Goal: Task Accomplishment & Management: Use online tool/utility

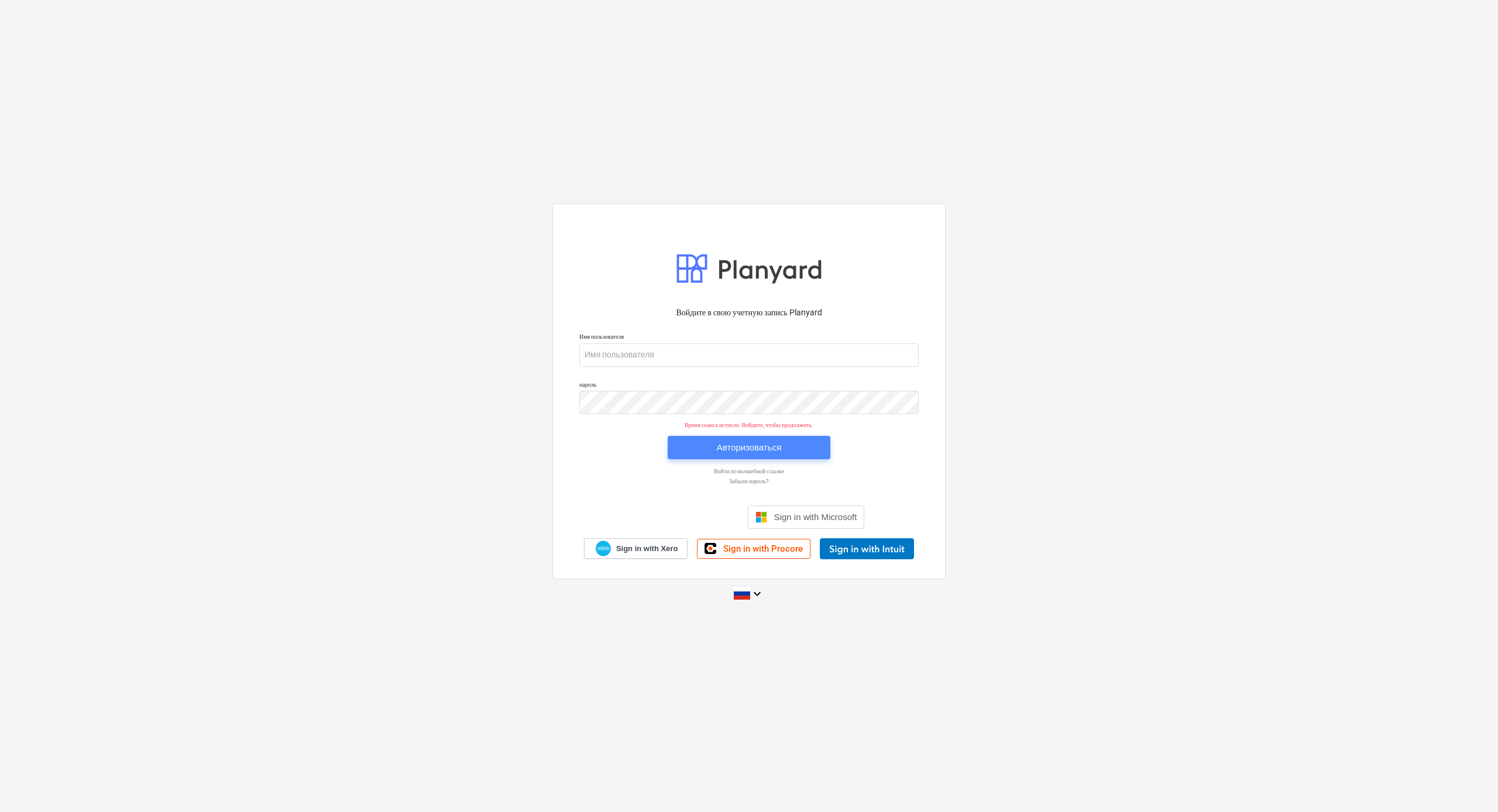
click at [762, 451] on div "Авторизоваться" at bounding box center [749, 447] width 65 height 15
type input "[PERSON_NAME][EMAIL_ADDRESS][DOMAIN_NAME]"
click at [767, 451] on div "Авторизоваться" at bounding box center [749, 447] width 65 height 15
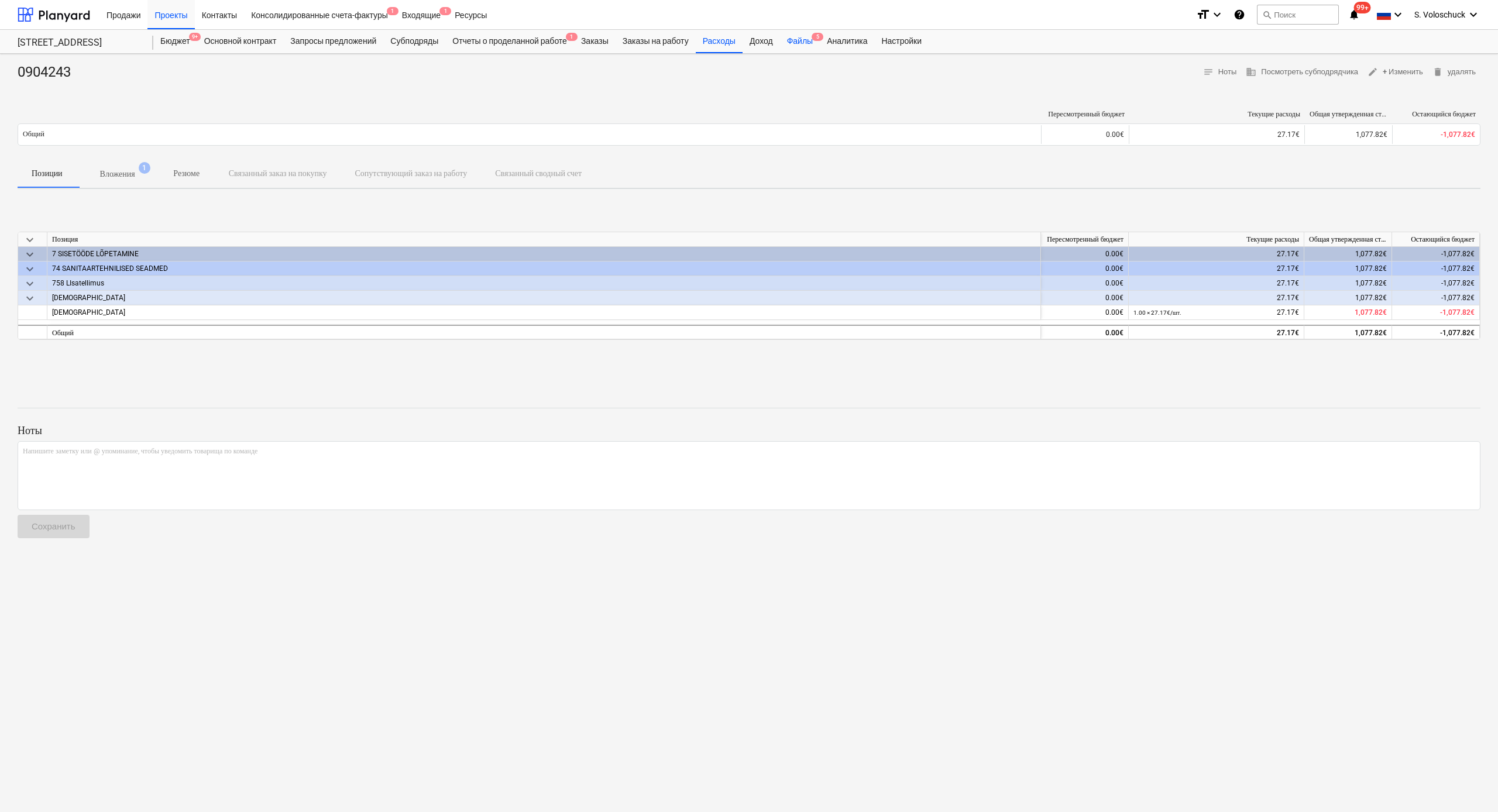
click at [808, 44] on div "Файлы 5" at bounding box center [799, 41] width 40 height 23
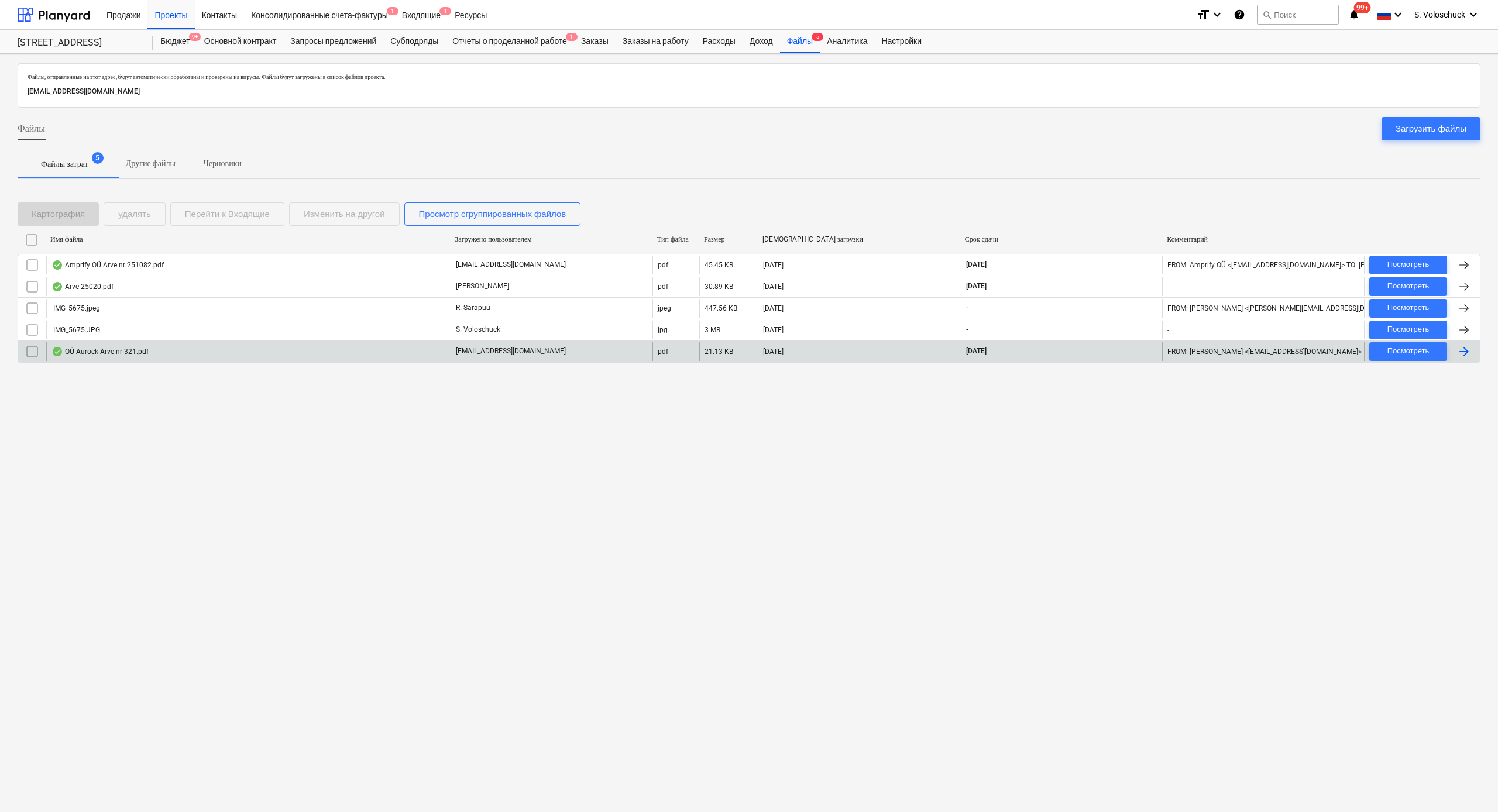
click at [340, 350] on div "OÜ Aurock Arve nr 321.pdf" at bounding box center [249, 351] width 405 height 19
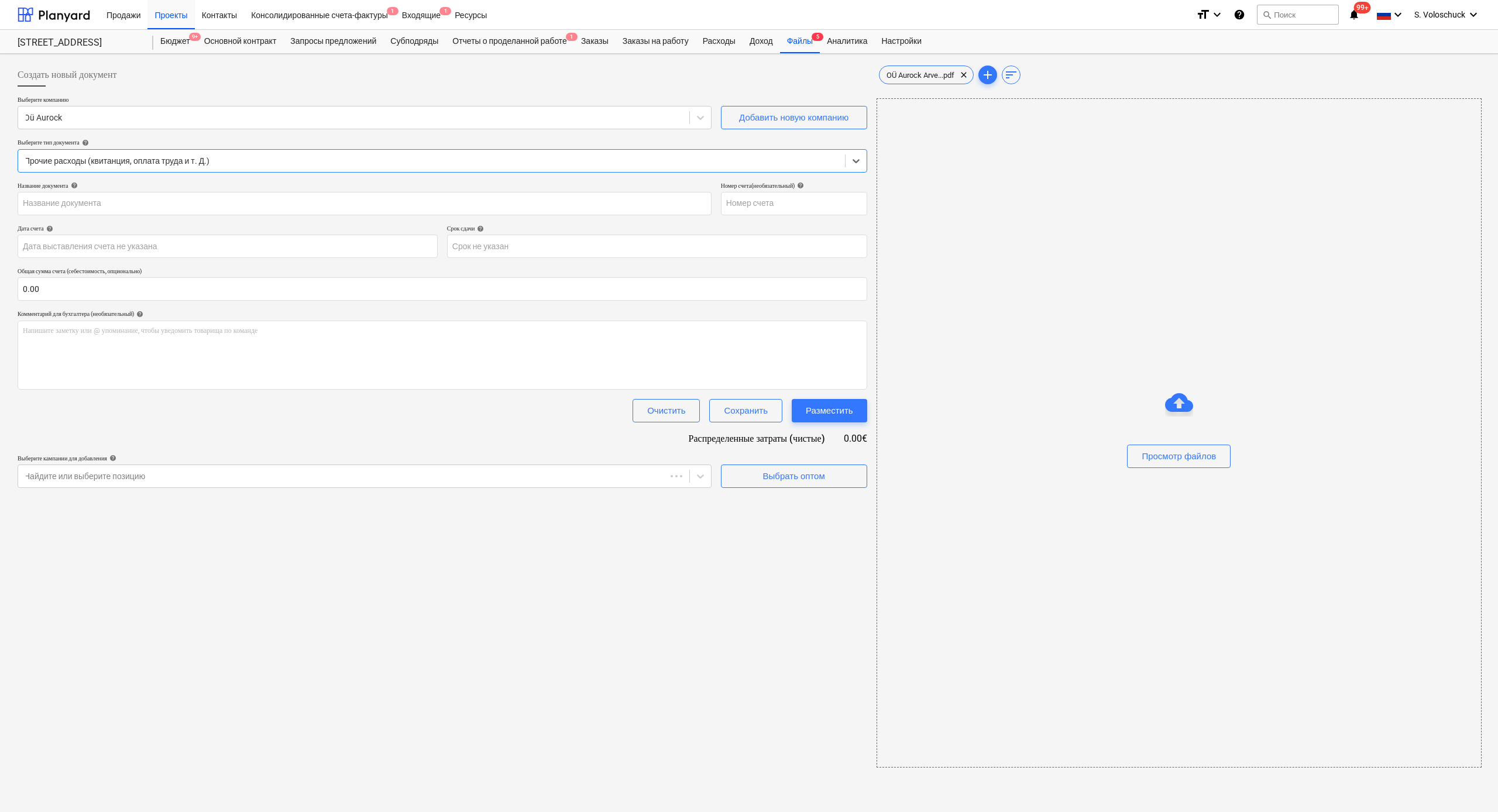
type input "321"
type input "[DATE]"
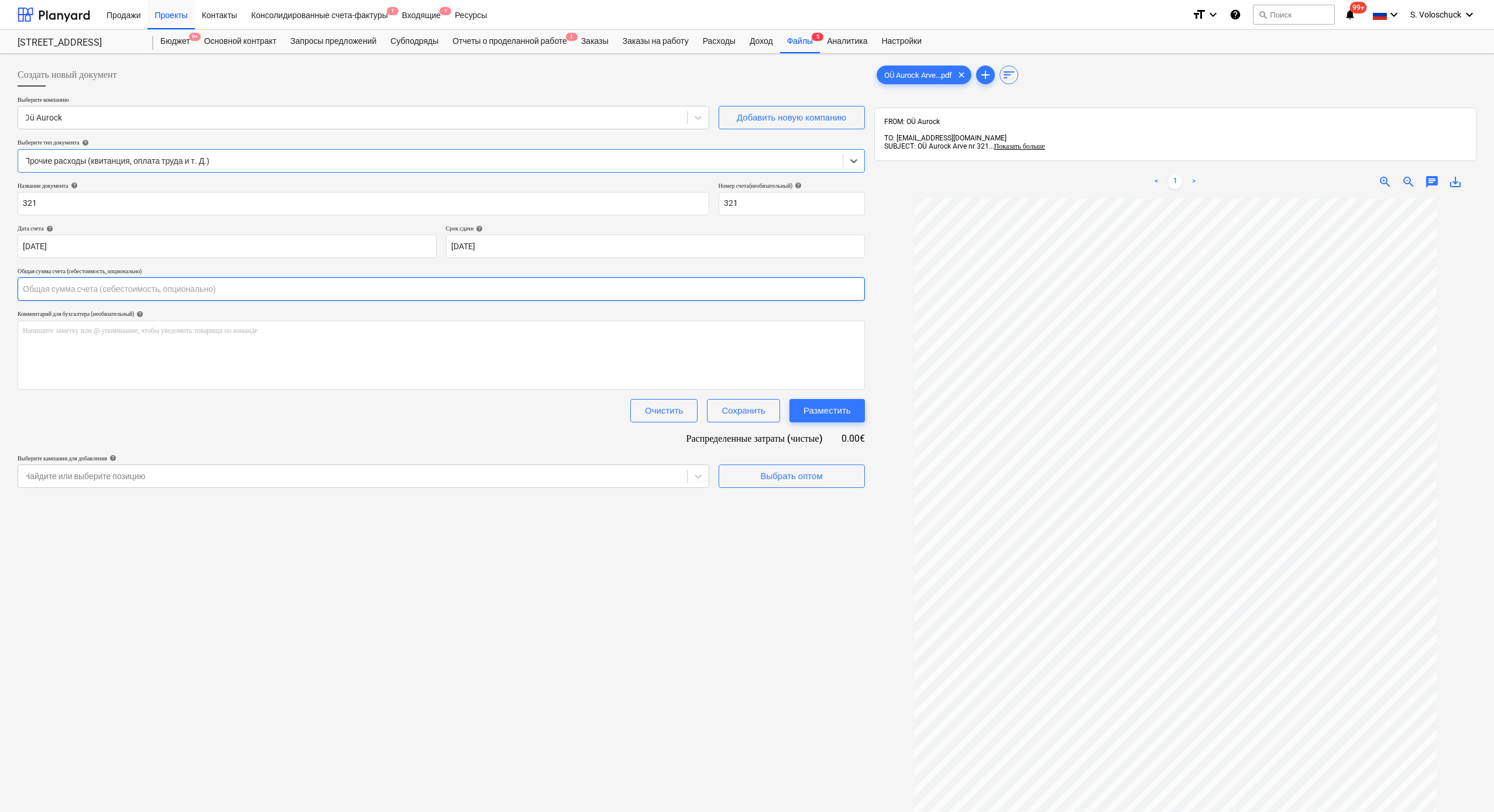
click at [211, 289] on input "text" at bounding box center [441, 289] width 848 height 23
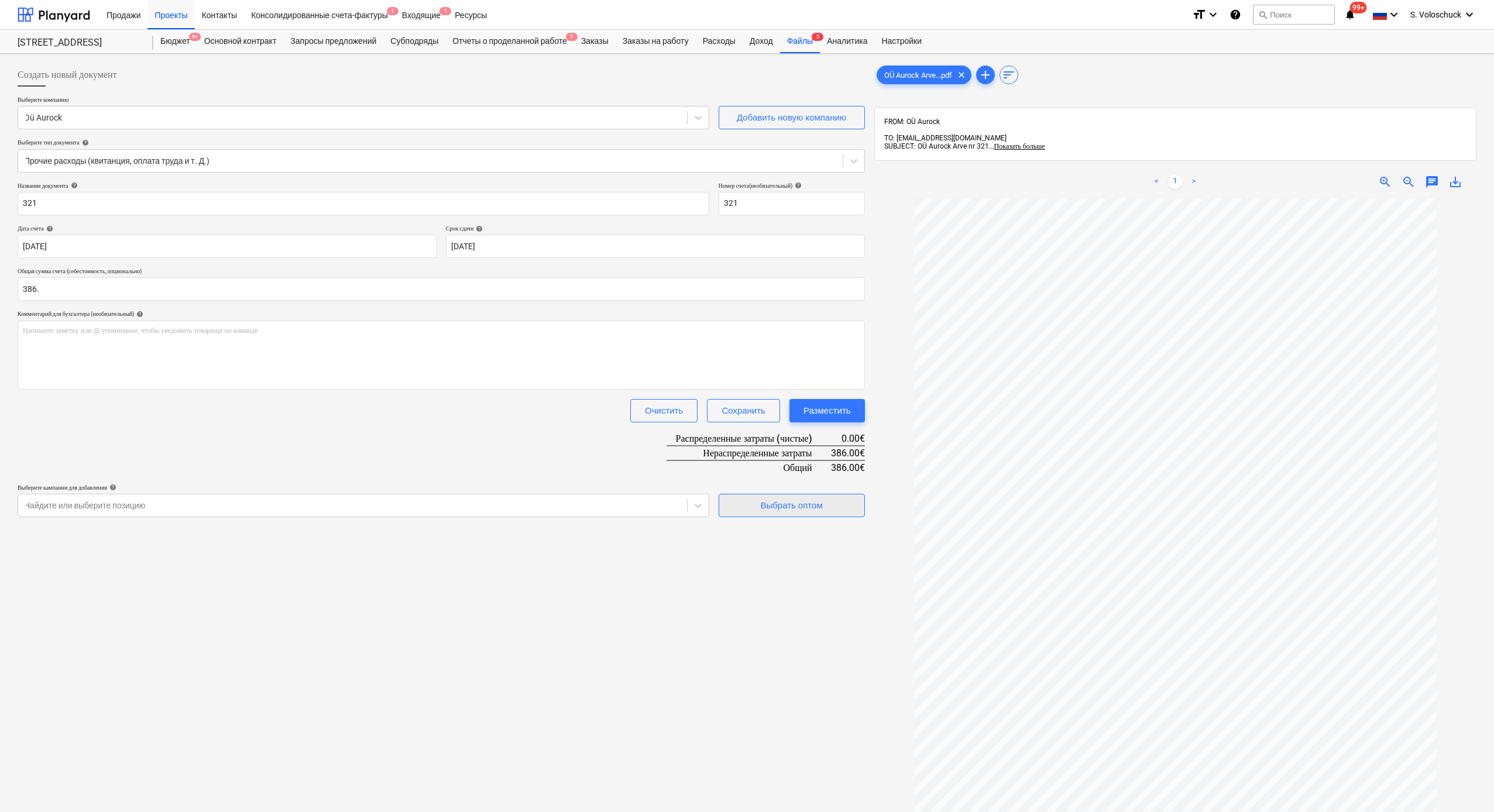
type input "386.00"
click at [779, 504] on div "Выбрать оптом" at bounding box center [791, 505] width 62 height 15
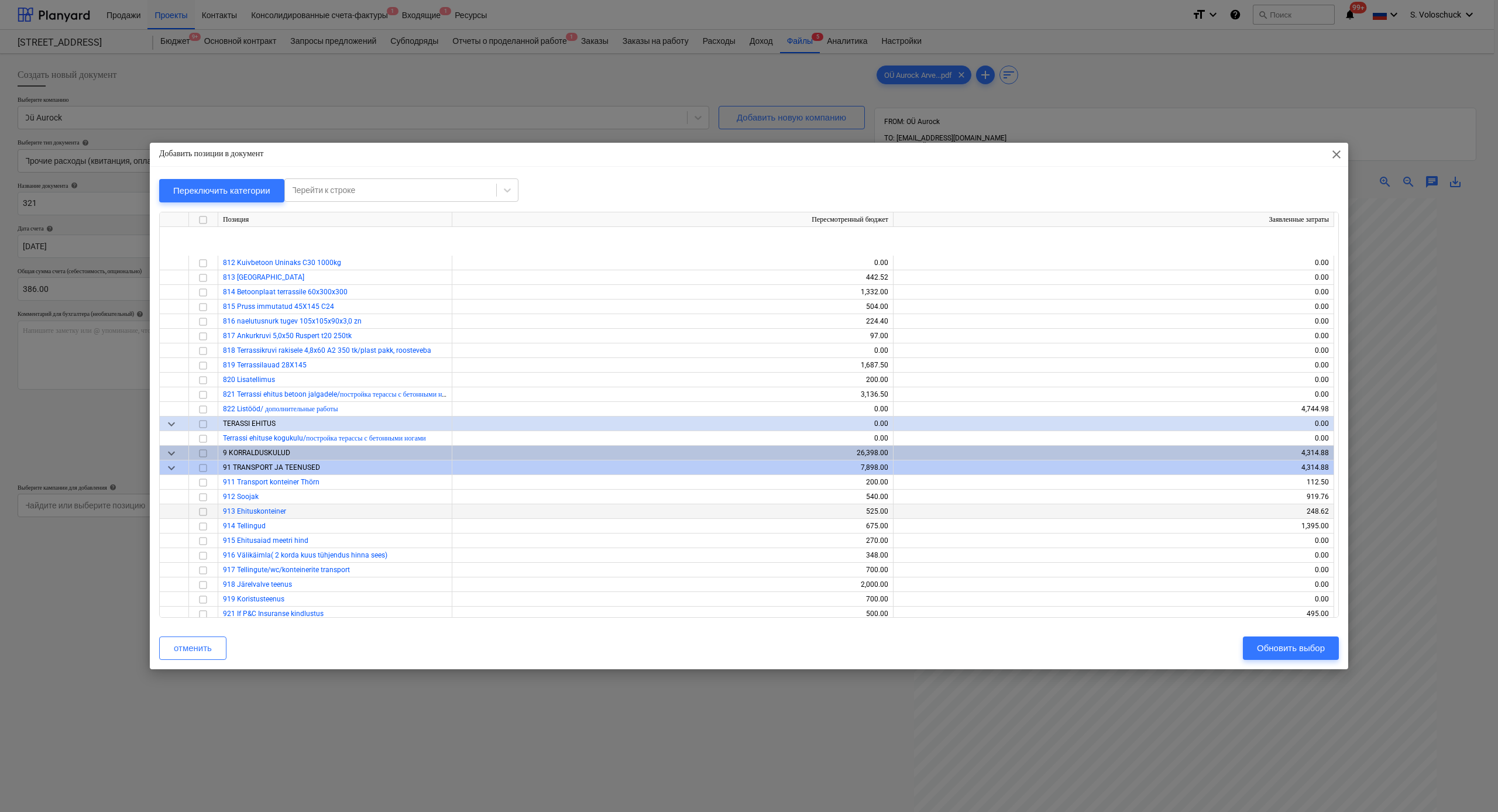
scroll to position [5972, 0]
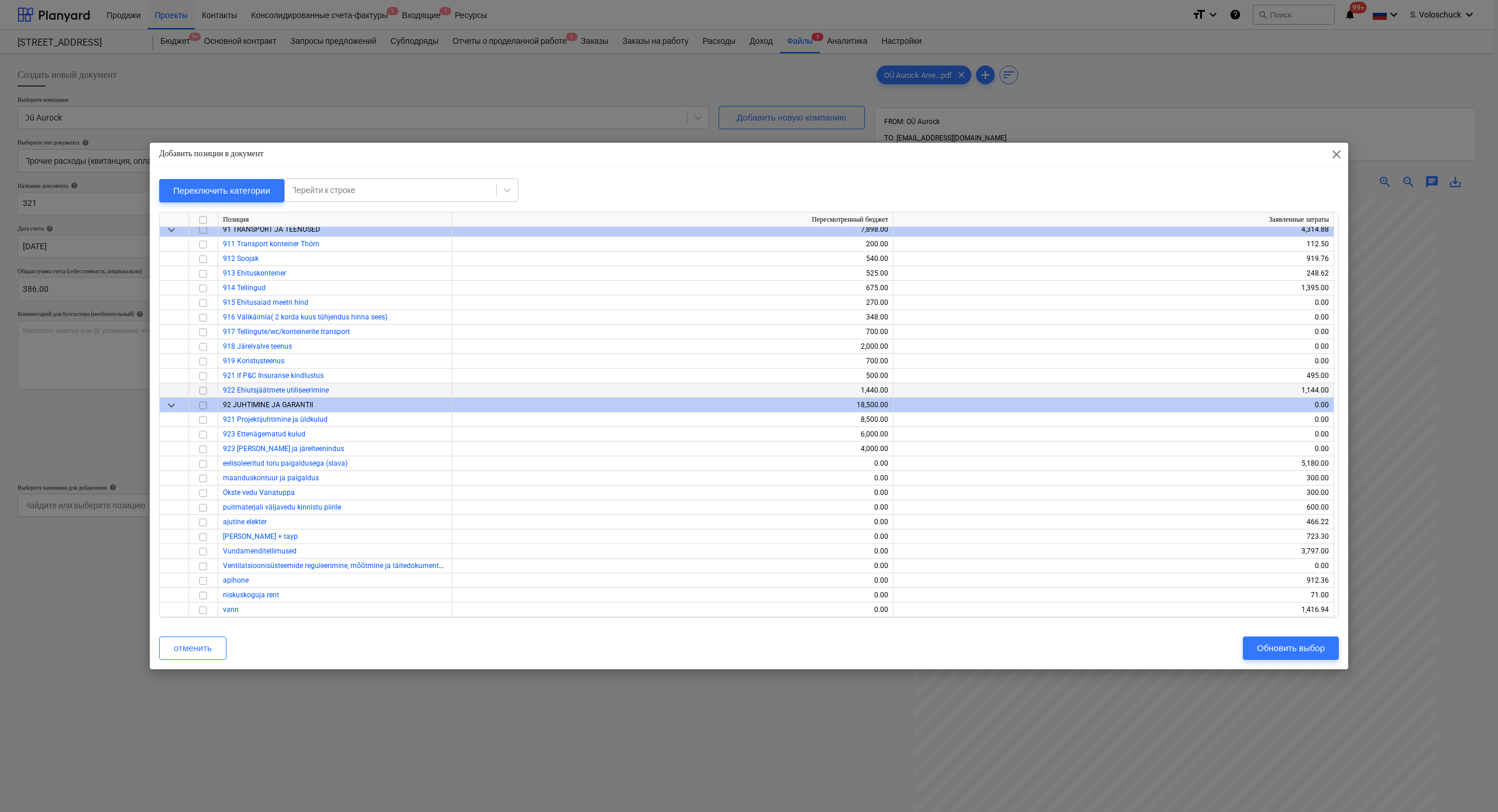
click at [202, 392] on input "checkbox" at bounding box center [203, 390] width 14 height 14
click at [1295, 649] on div "Обновить выбор" at bounding box center [1290, 648] width 68 height 15
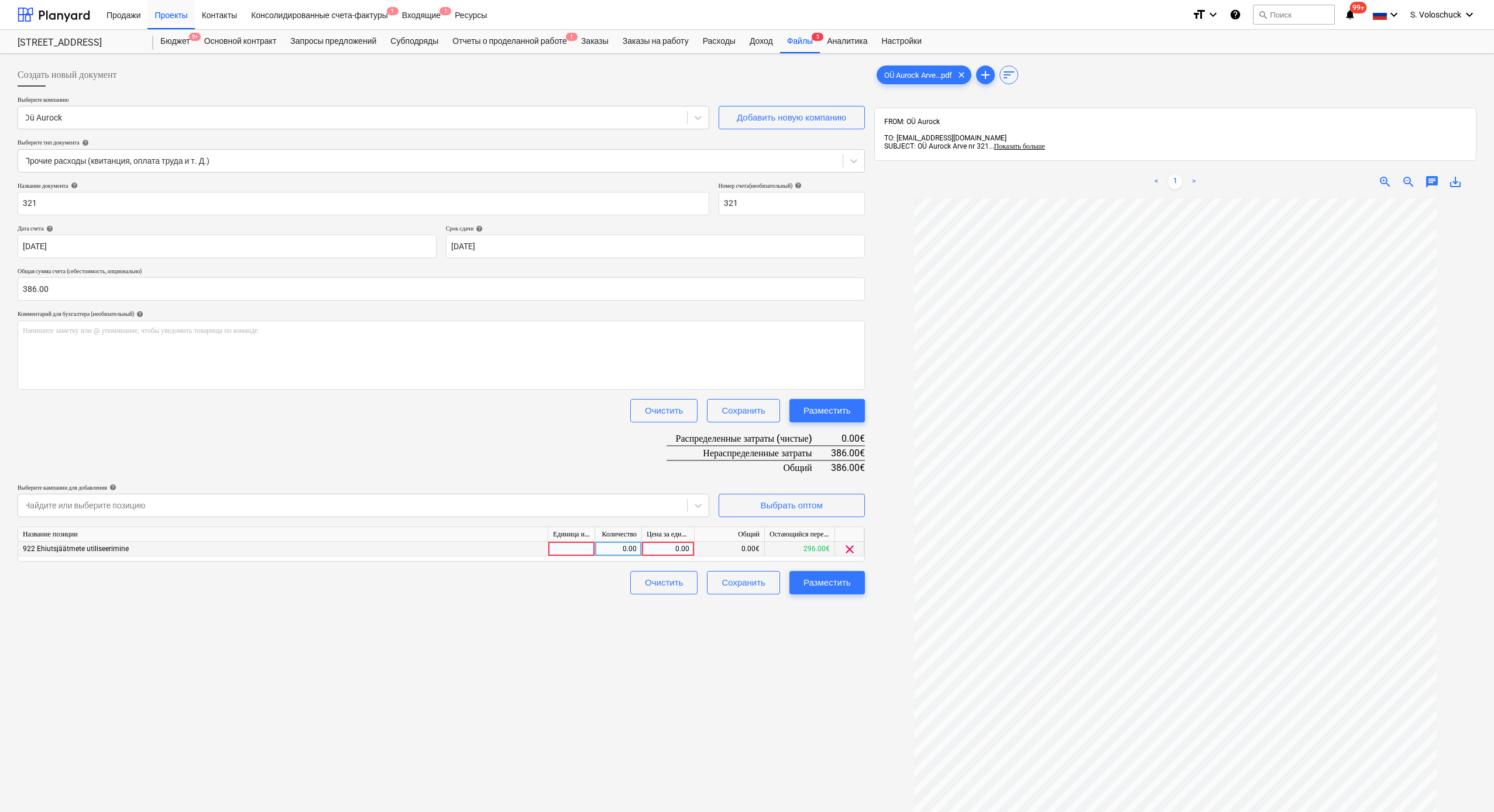
click at [664, 549] on div "0.00" at bounding box center [668, 549] width 43 height 15
type input "386"
click at [816, 665] on div "Создать новый документ Выберите компанию Oü Aurock Добавить новую компанию Выбе…" at bounding box center [441, 520] width 857 height 924
click at [827, 582] on div "Разместить" at bounding box center [827, 582] width 48 height 15
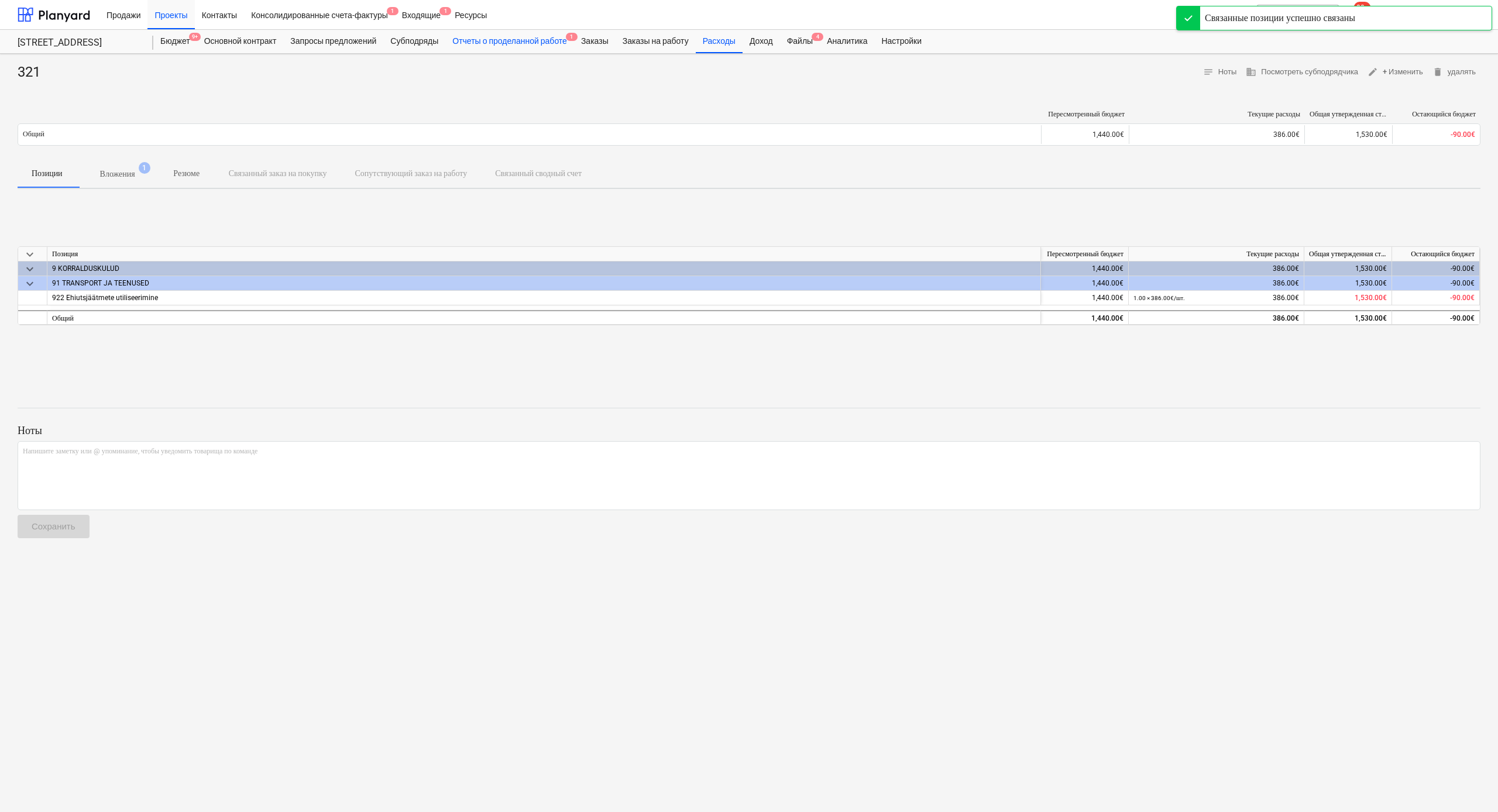
click at [543, 38] on div "Отчеты о проделанной работе 1" at bounding box center [509, 41] width 129 height 23
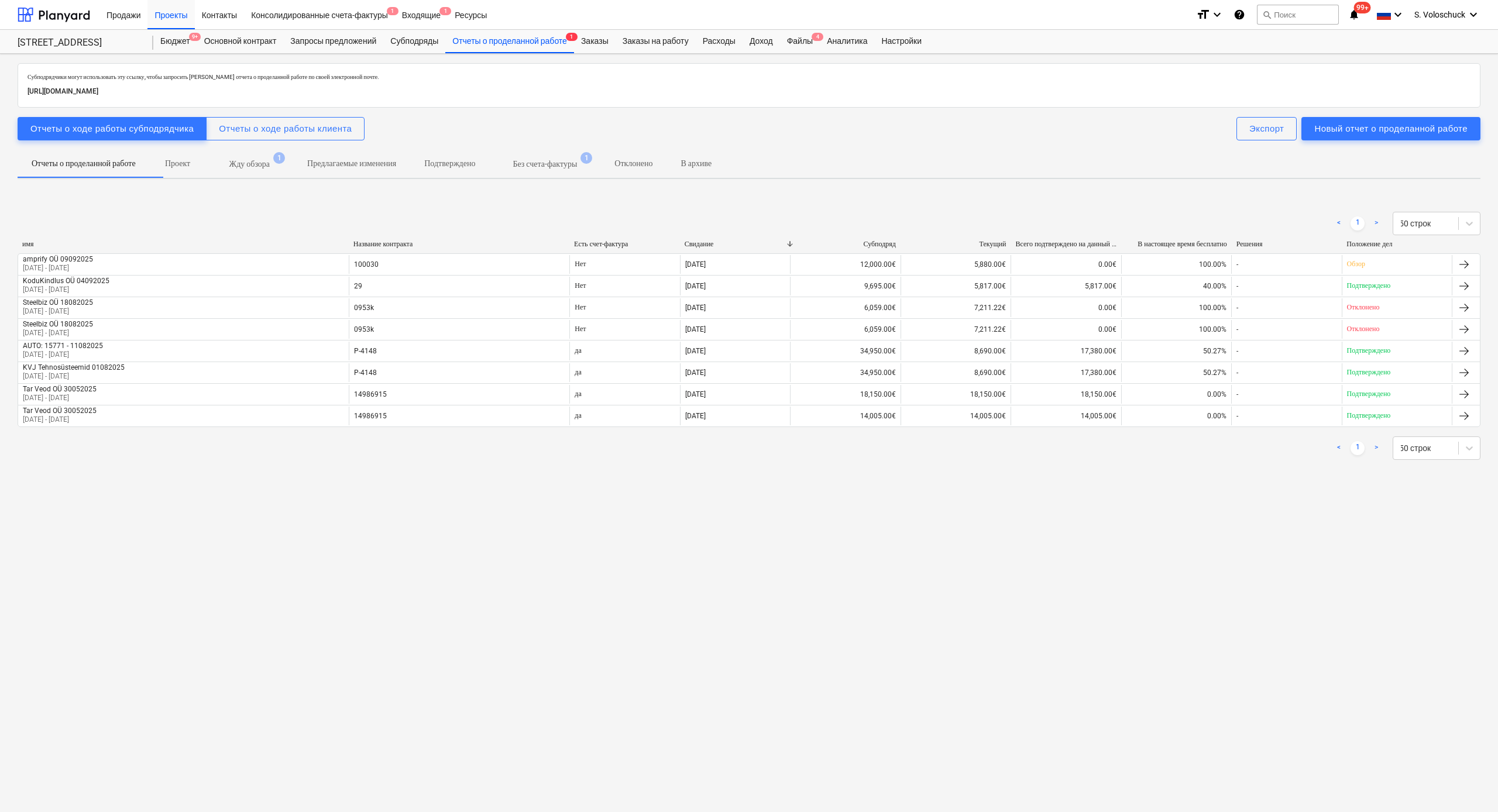
click at [577, 159] on p "Без счета-фактуры" at bounding box center [545, 164] width 65 height 12
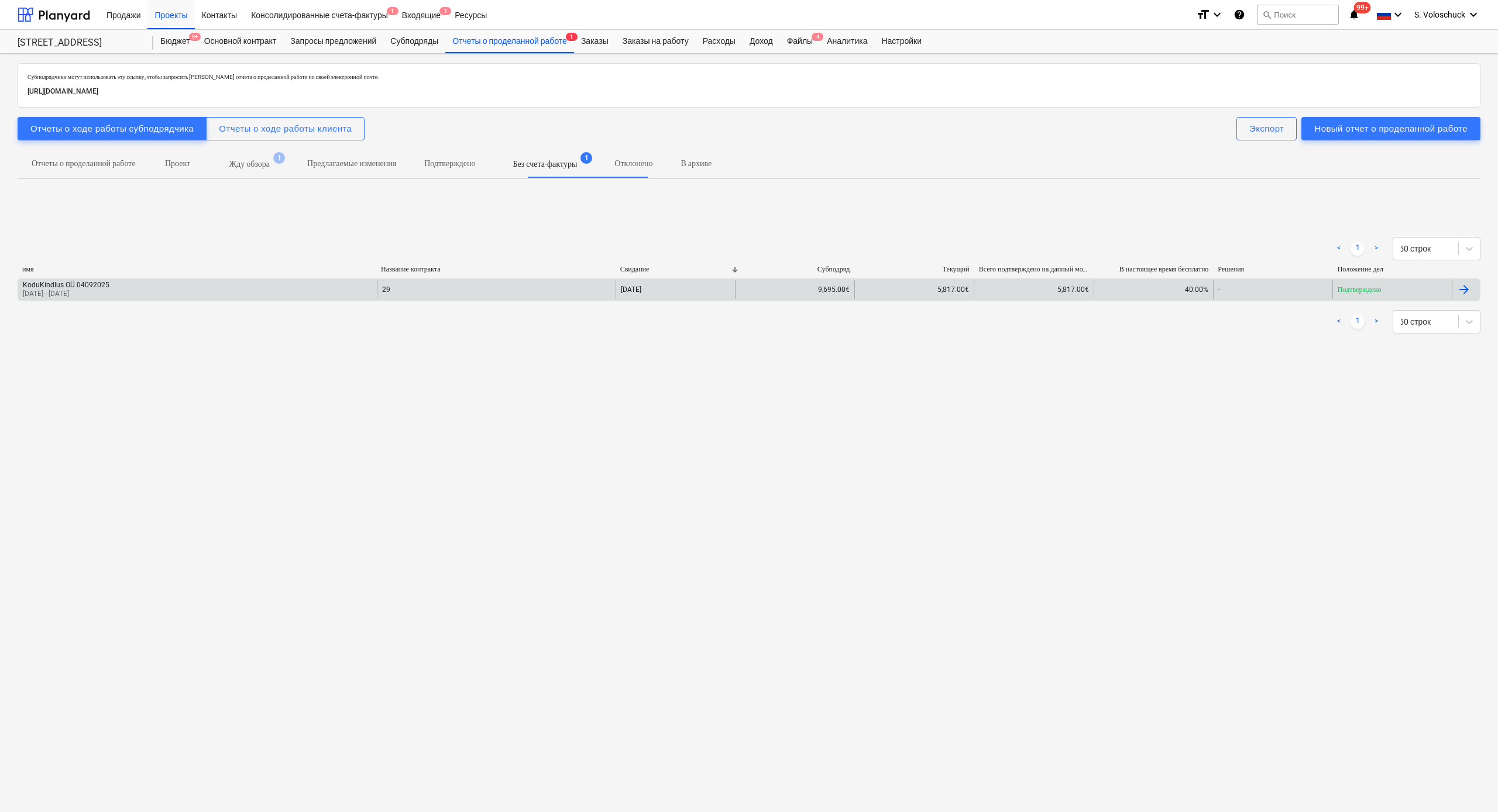
click at [543, 292] on div "29" at bounding box center [496, 289] width 239 height 19
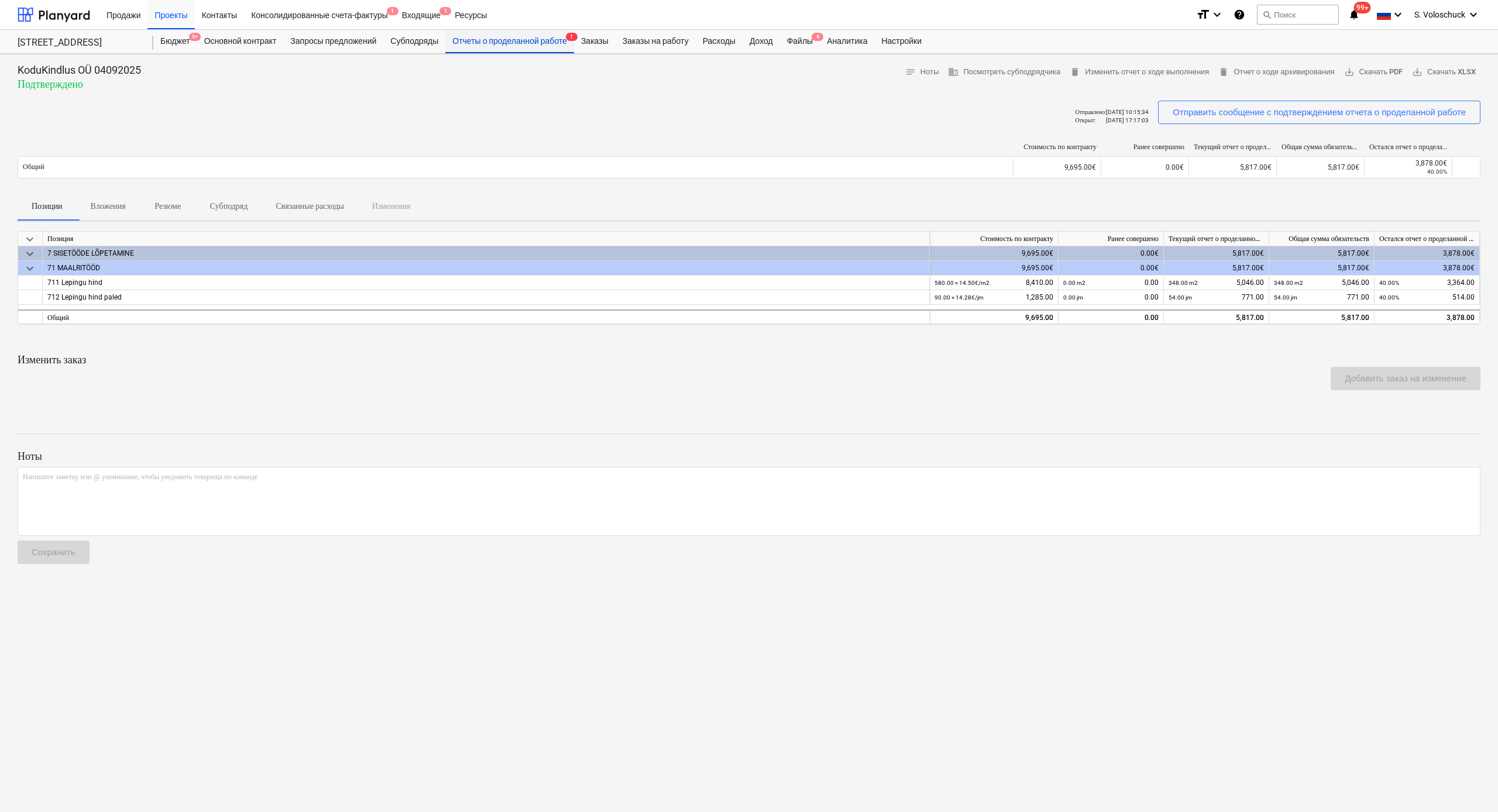
click at [497, 42] on div "Отчеты о проделанной работе 1" at bounding box center [509, 41] width 129 height 23
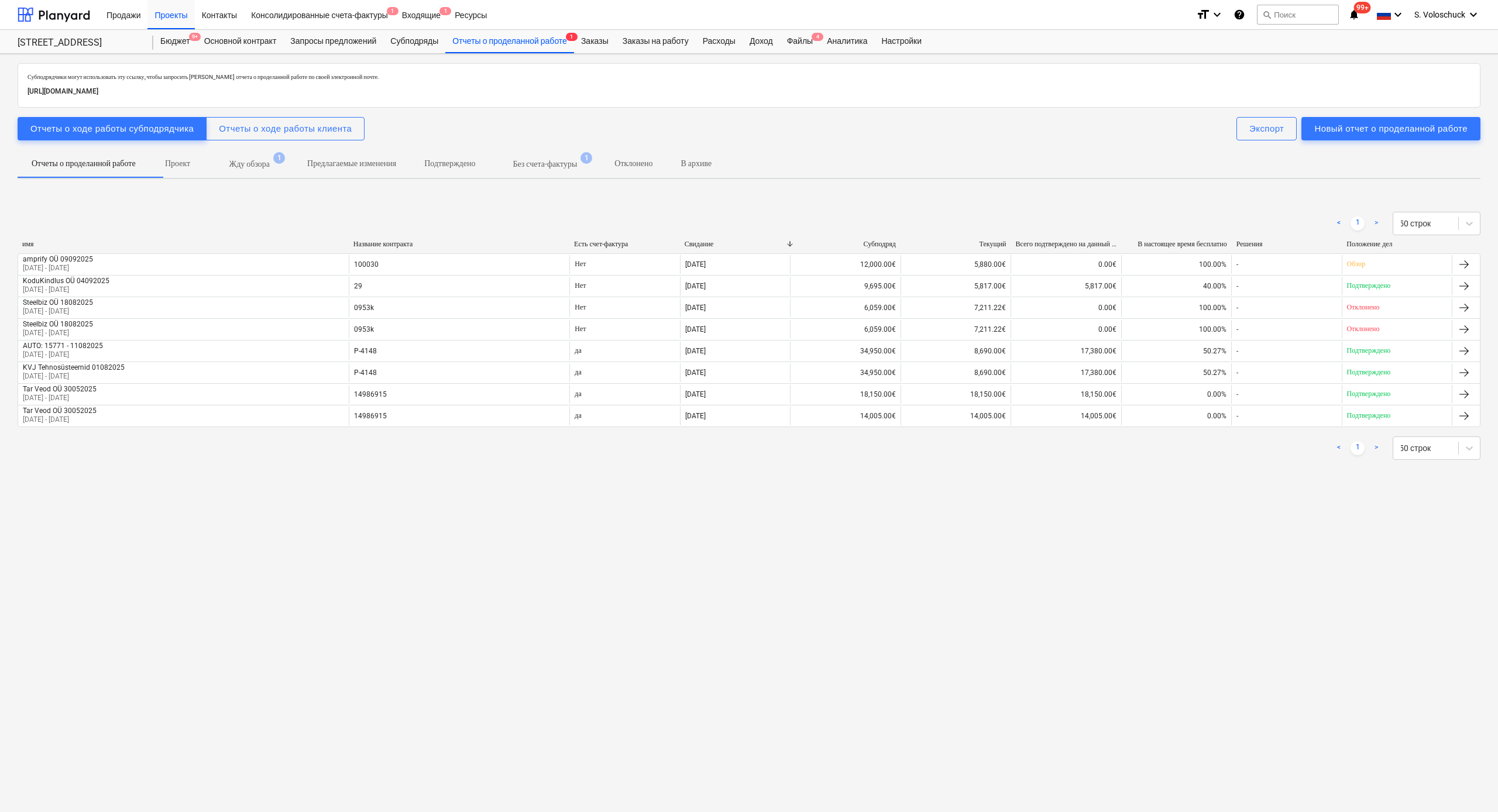
click at [277, 154] on span "Жду обзора 1" at bounding box center [249, 164] width 87 height 21
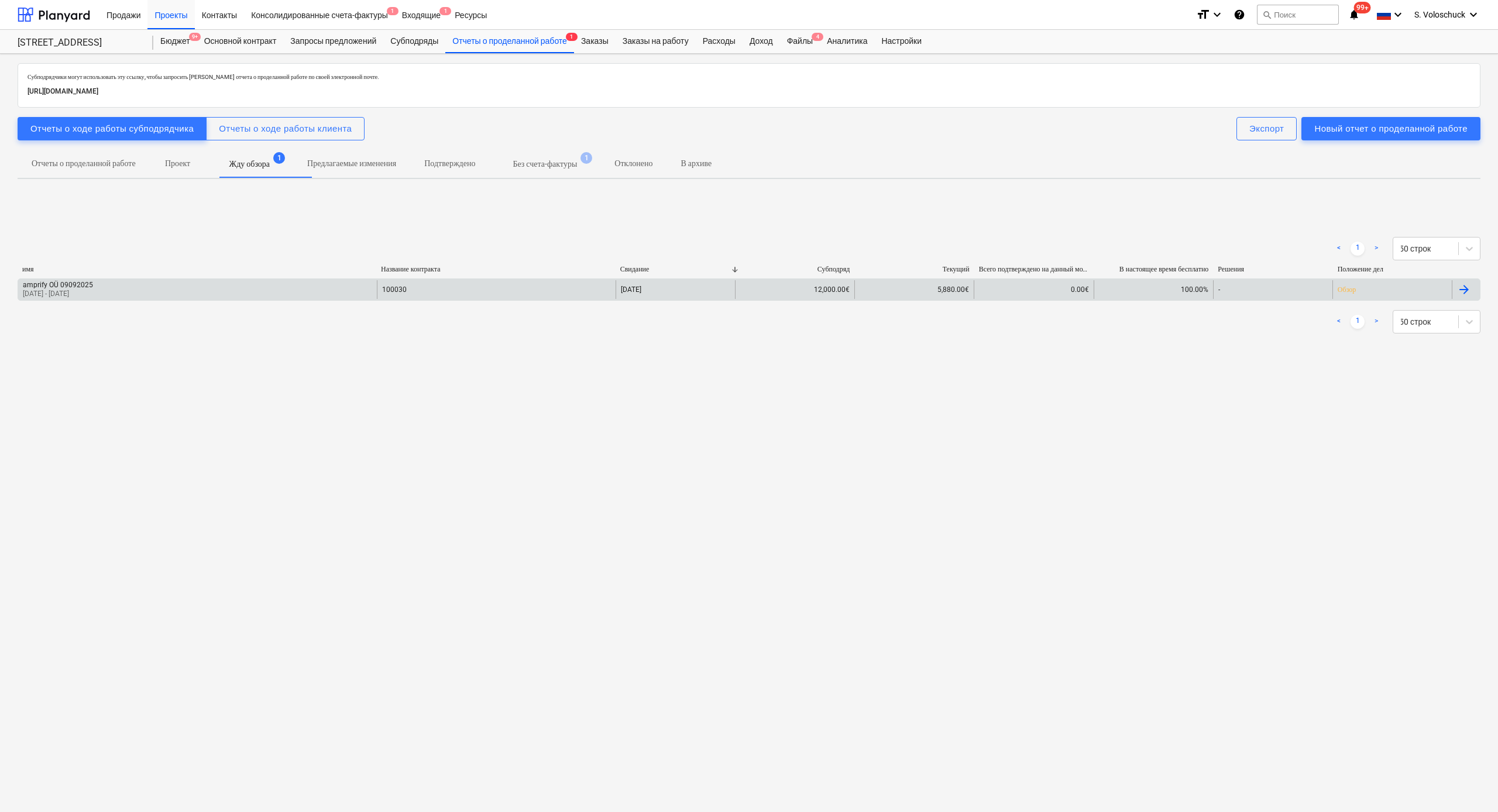
click at [202, 288] on div "amprify OÜ 09092025 [DATE] - [DATE]" at bounding box center [197, 289] width 359 height 19
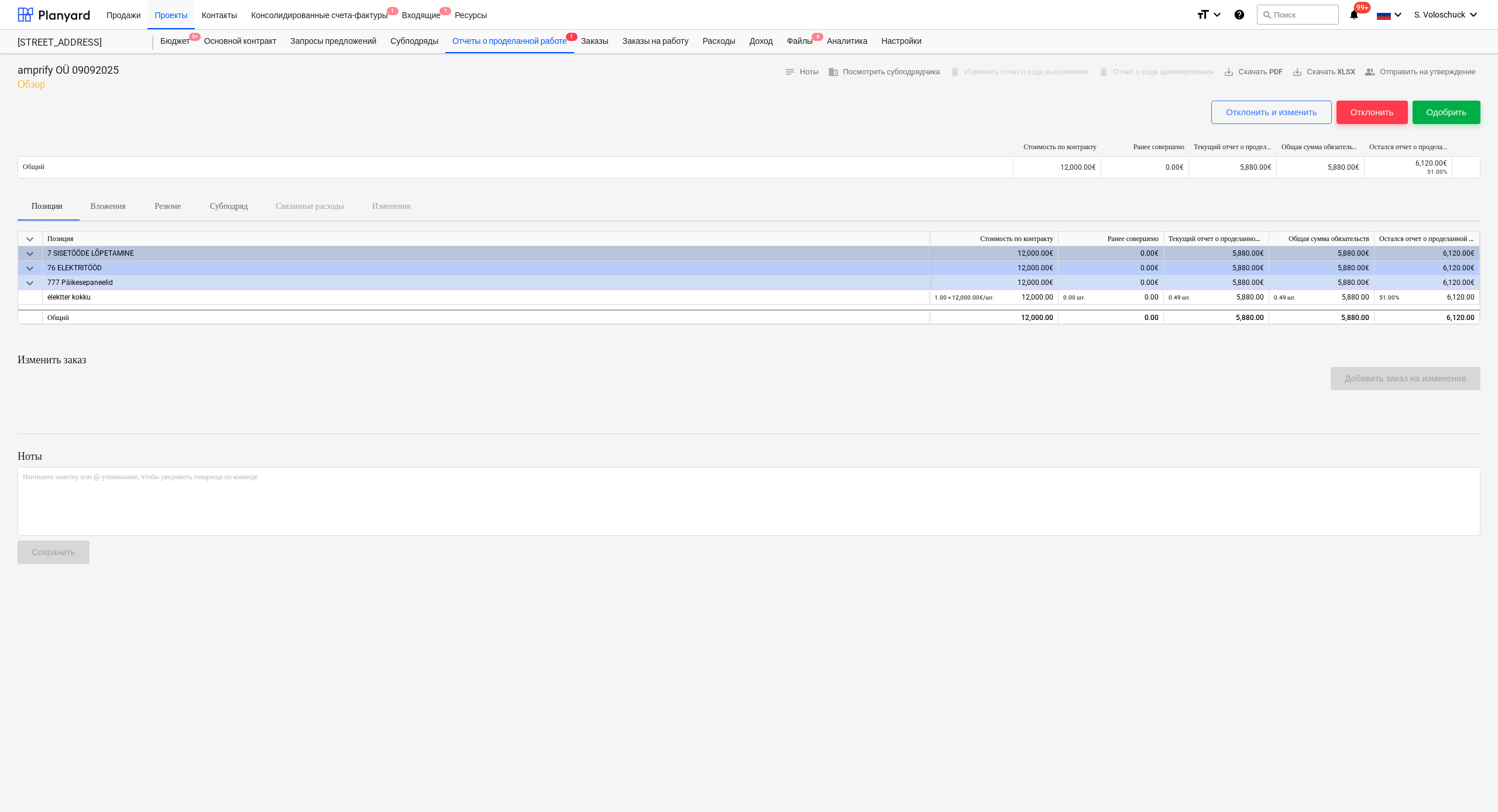
click at [1452, 111] on div "Одобрить" at bounding box center [1446, 112] width 40 height 15
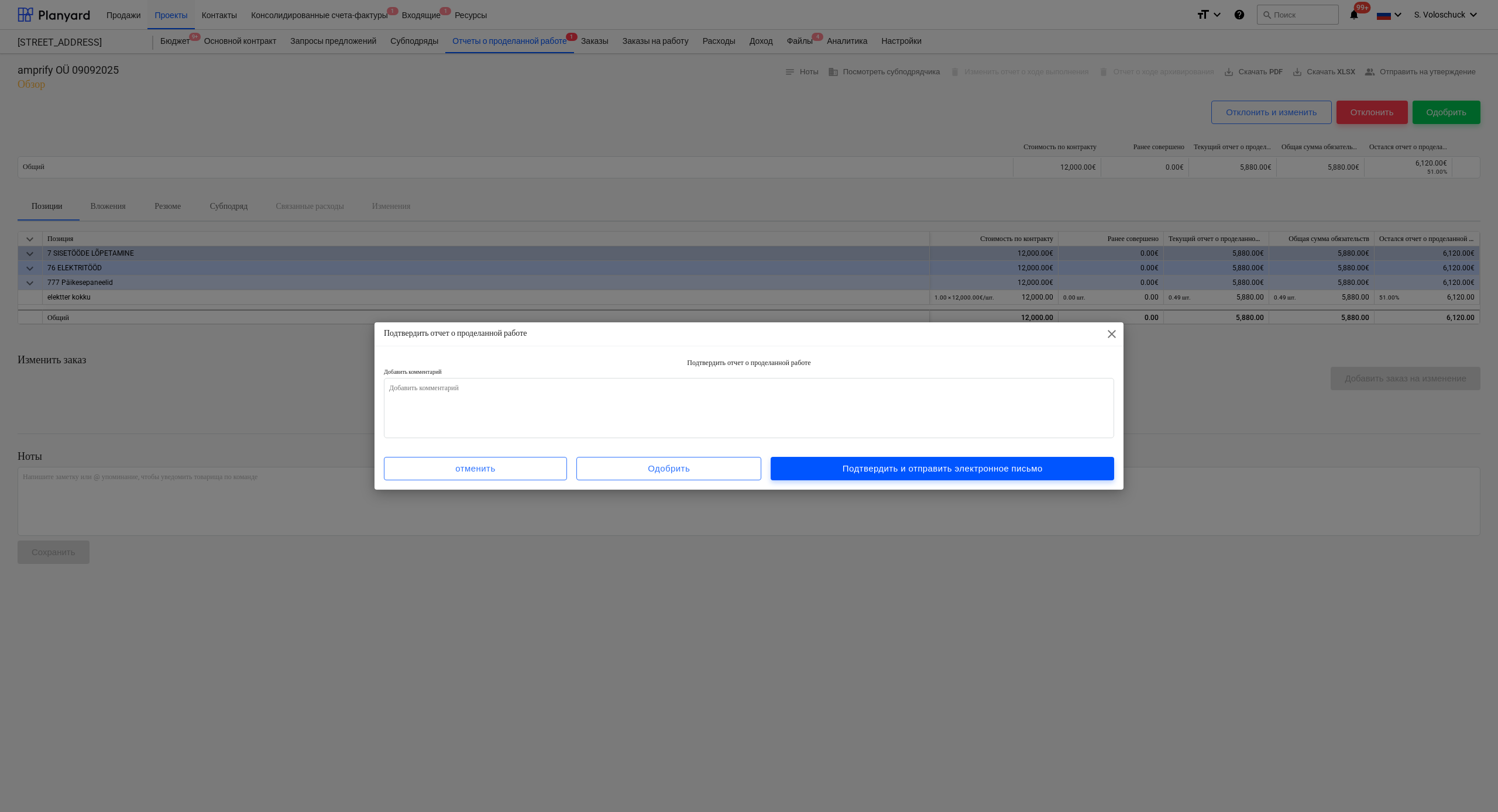
click at [924, 466] on div "Подтвердить и отправить электронное письмо" at bounding box center [942, 468] width 200 height 15
type textarea "x"
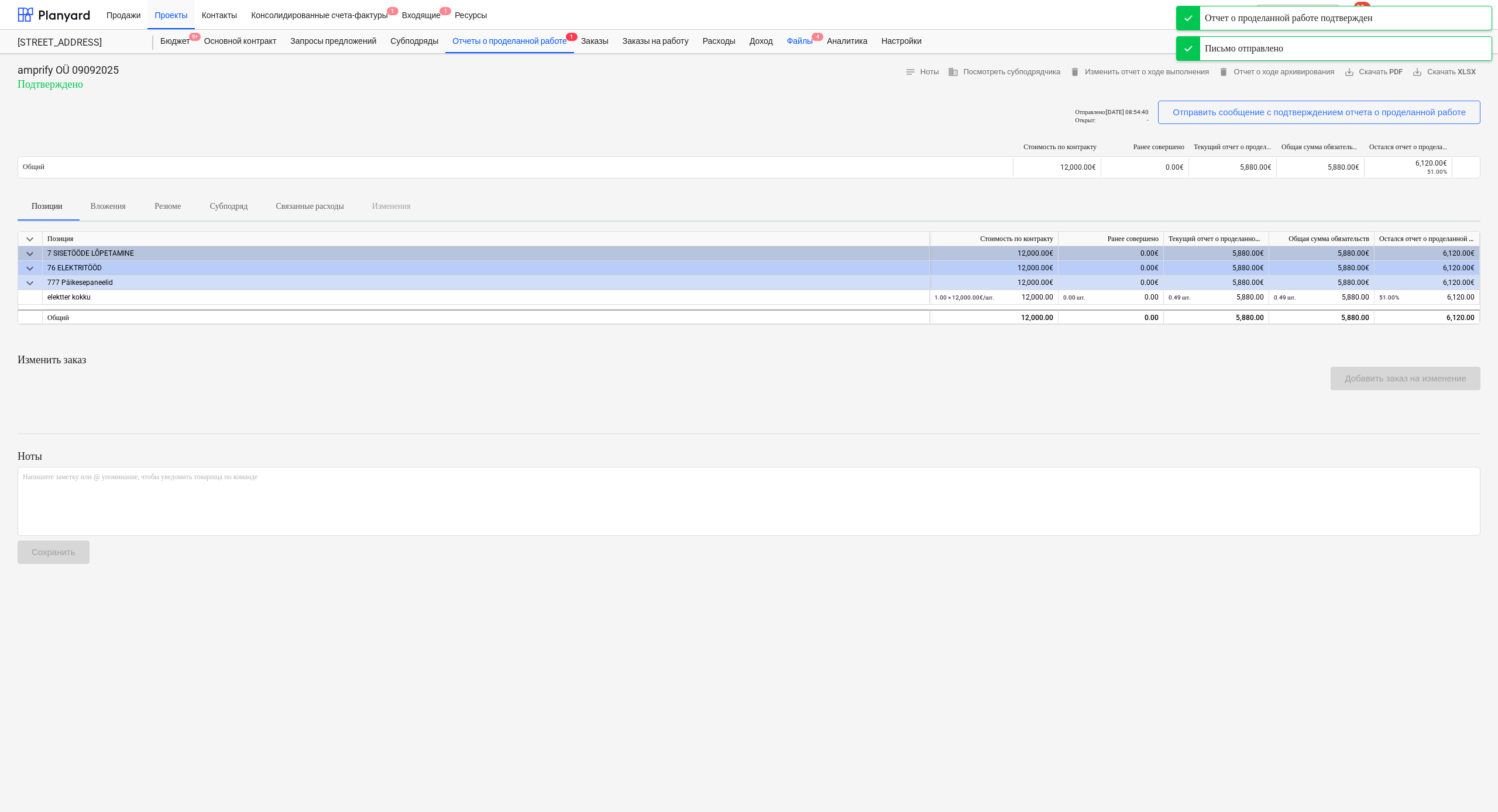
click at [820, 43] on div "Файлы 4" at bounding box center [799, 41] width 40 height 23
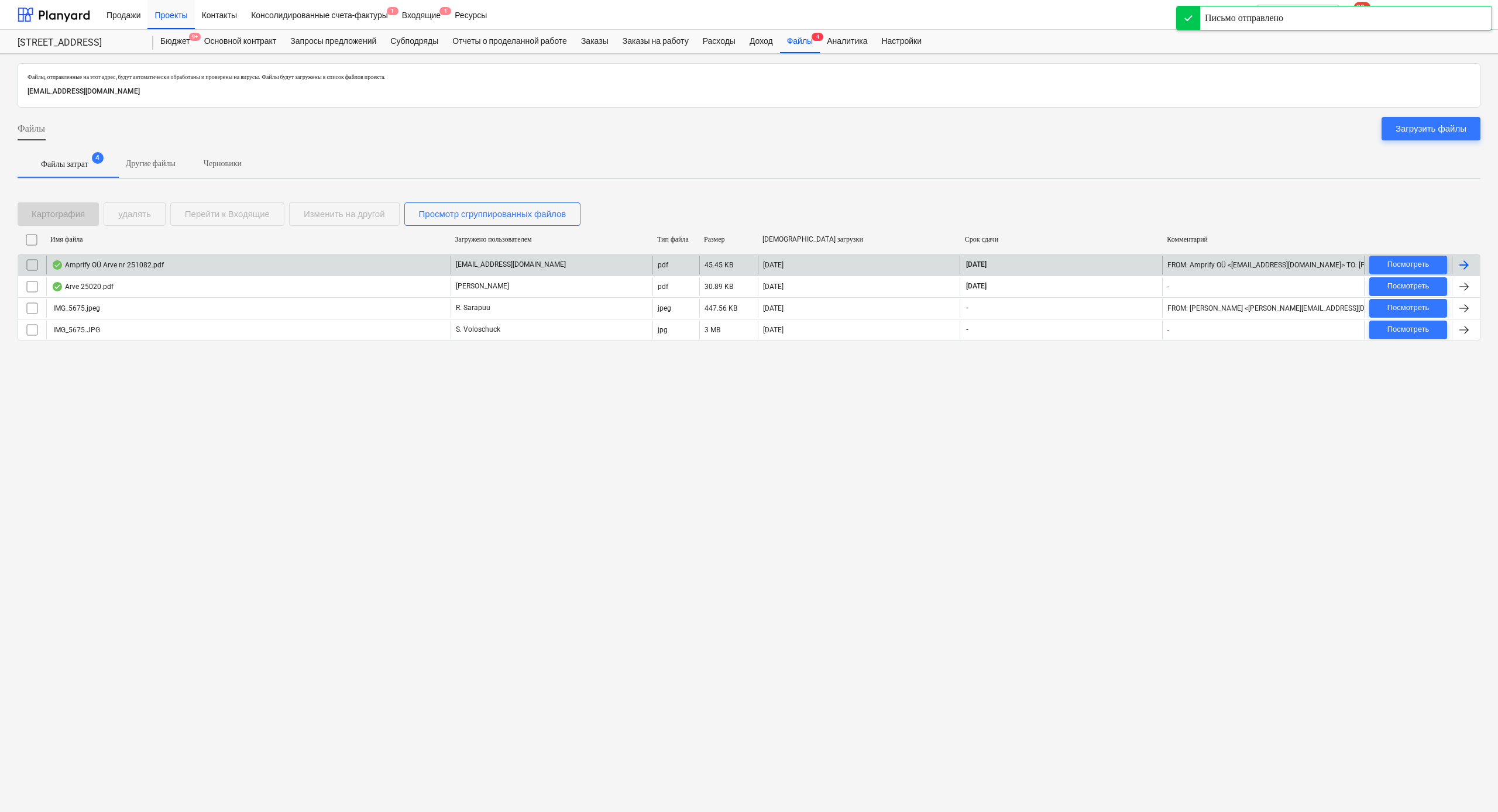
click at [386, 264] on div "Amprify OÜ Arve nr 251082.pdf" at bounding box center [249, 265] width 405 height 19
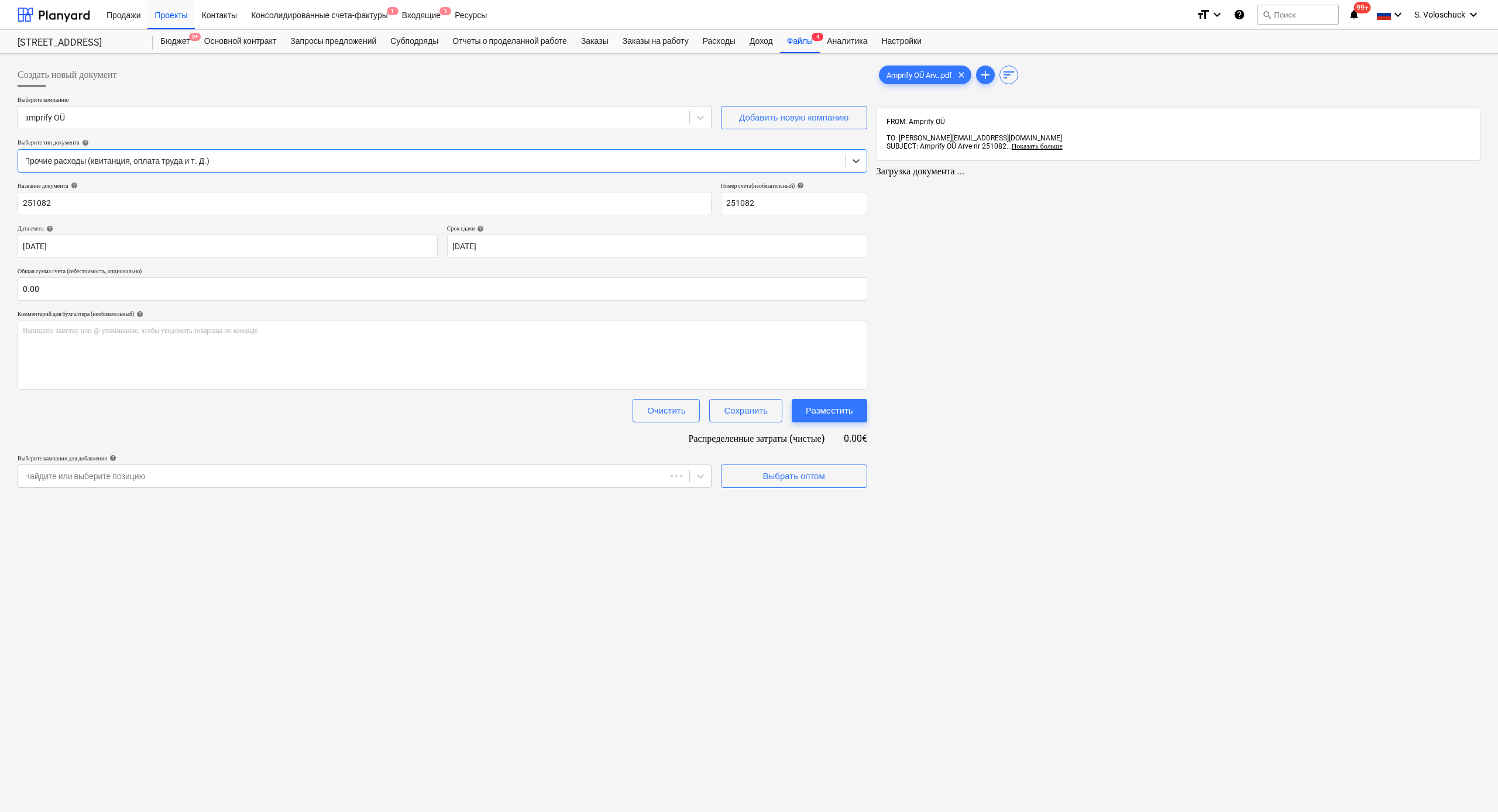
type input "251082"
type input "[DATE]"
click at [701, 479] on icon at bounding box center [698, 476] width 12 height 12
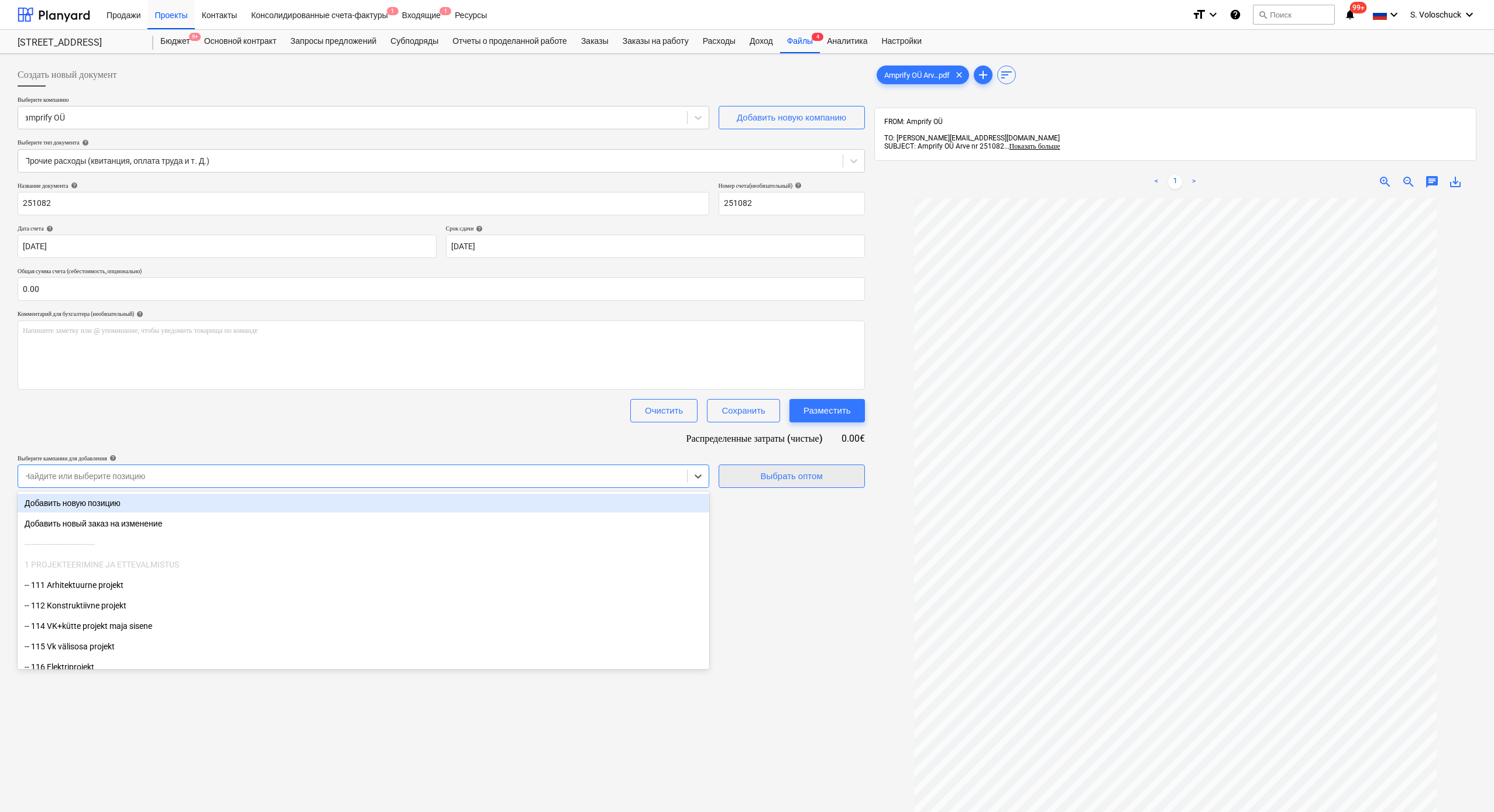
click at [777, 476] on div "Выбрать оптом" at bounding box center [791, 476] width 62 height 15
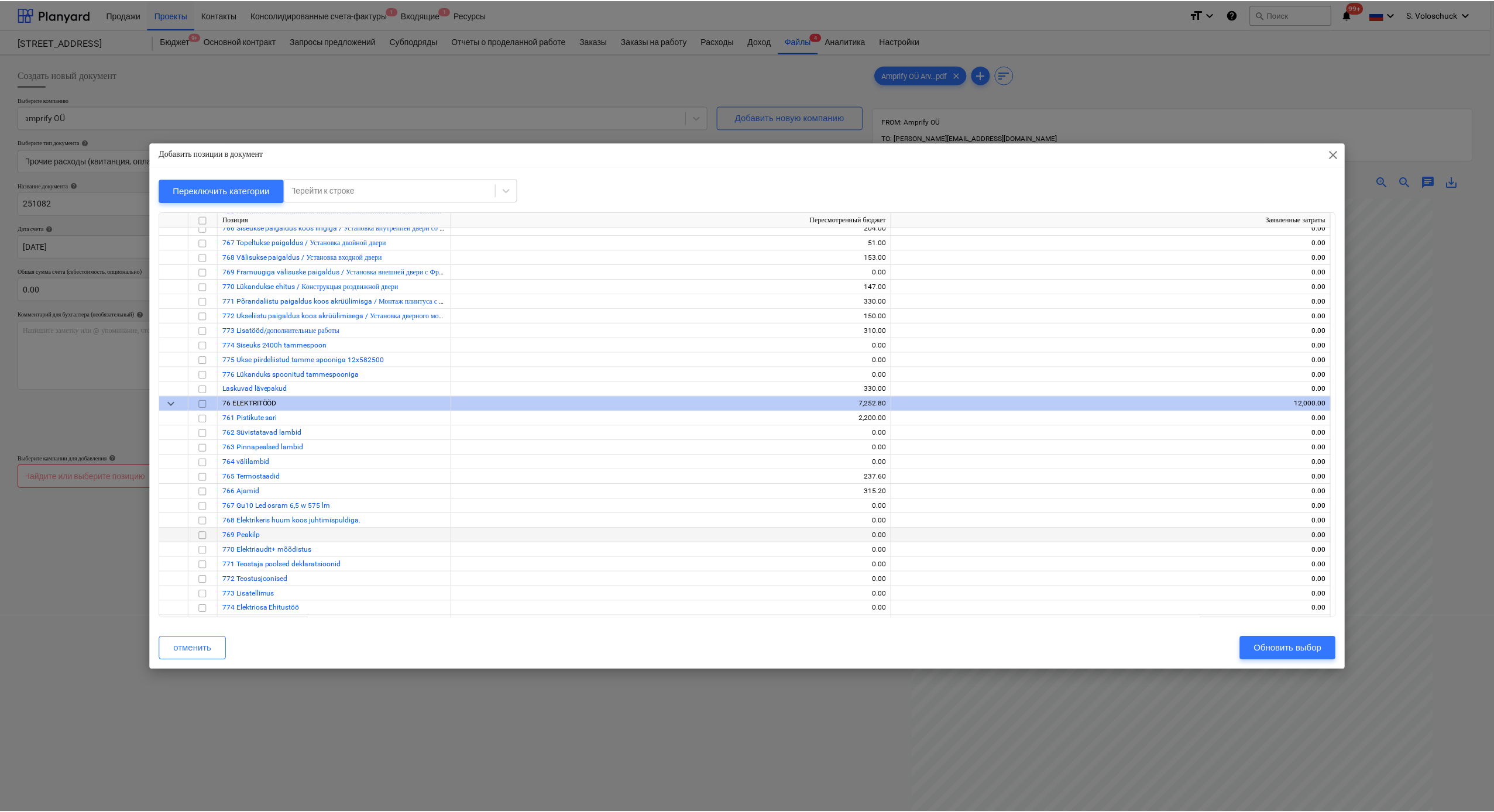
scroll to position [5172, 0]
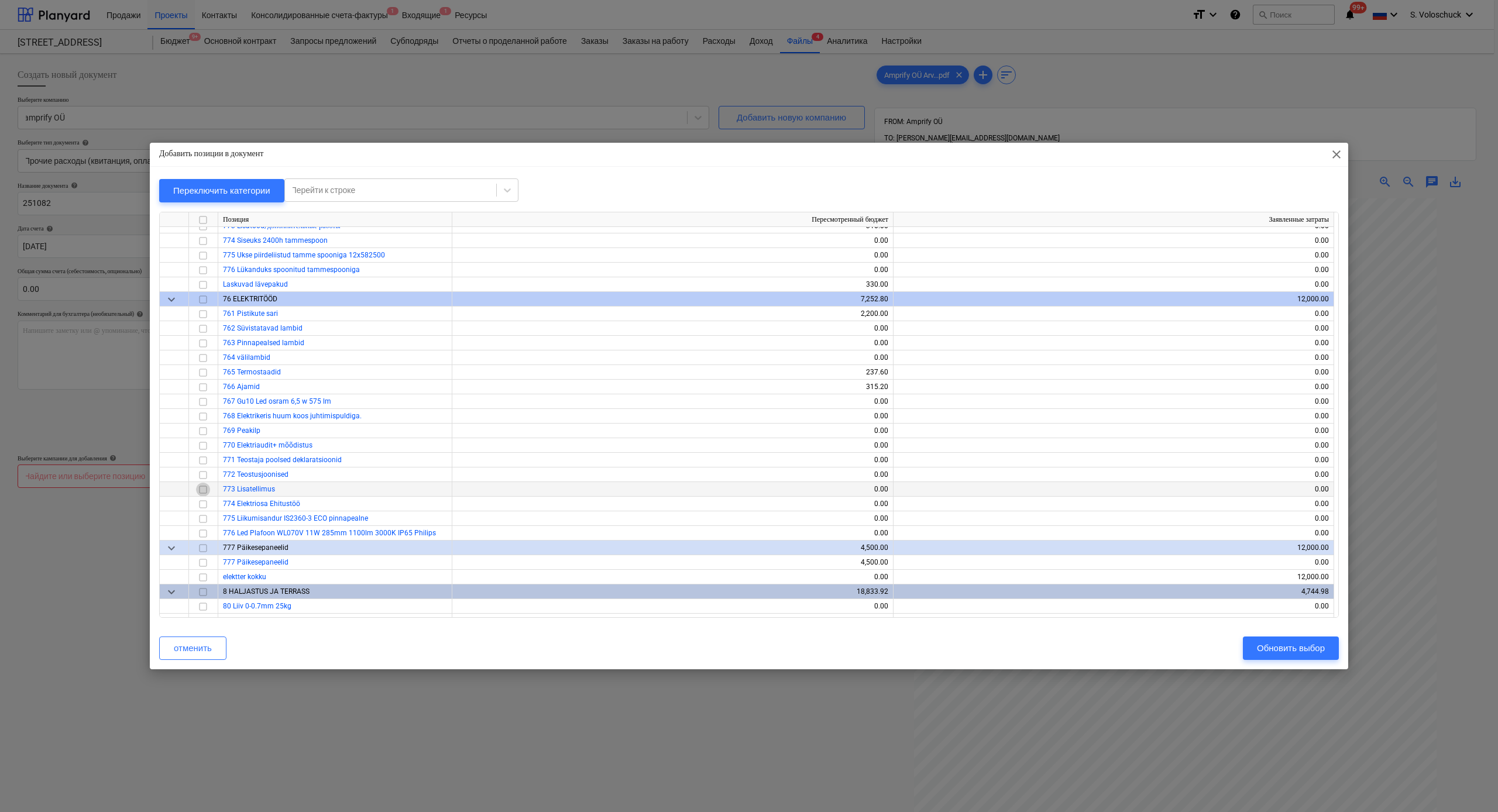
click at [200, 489] on input "checkbox" at bounding box center [203, 489] width 14 height 14
click at [1291, 647] on div "Обновить выбор" at bounding box center [1290, 648] width 68 height 15
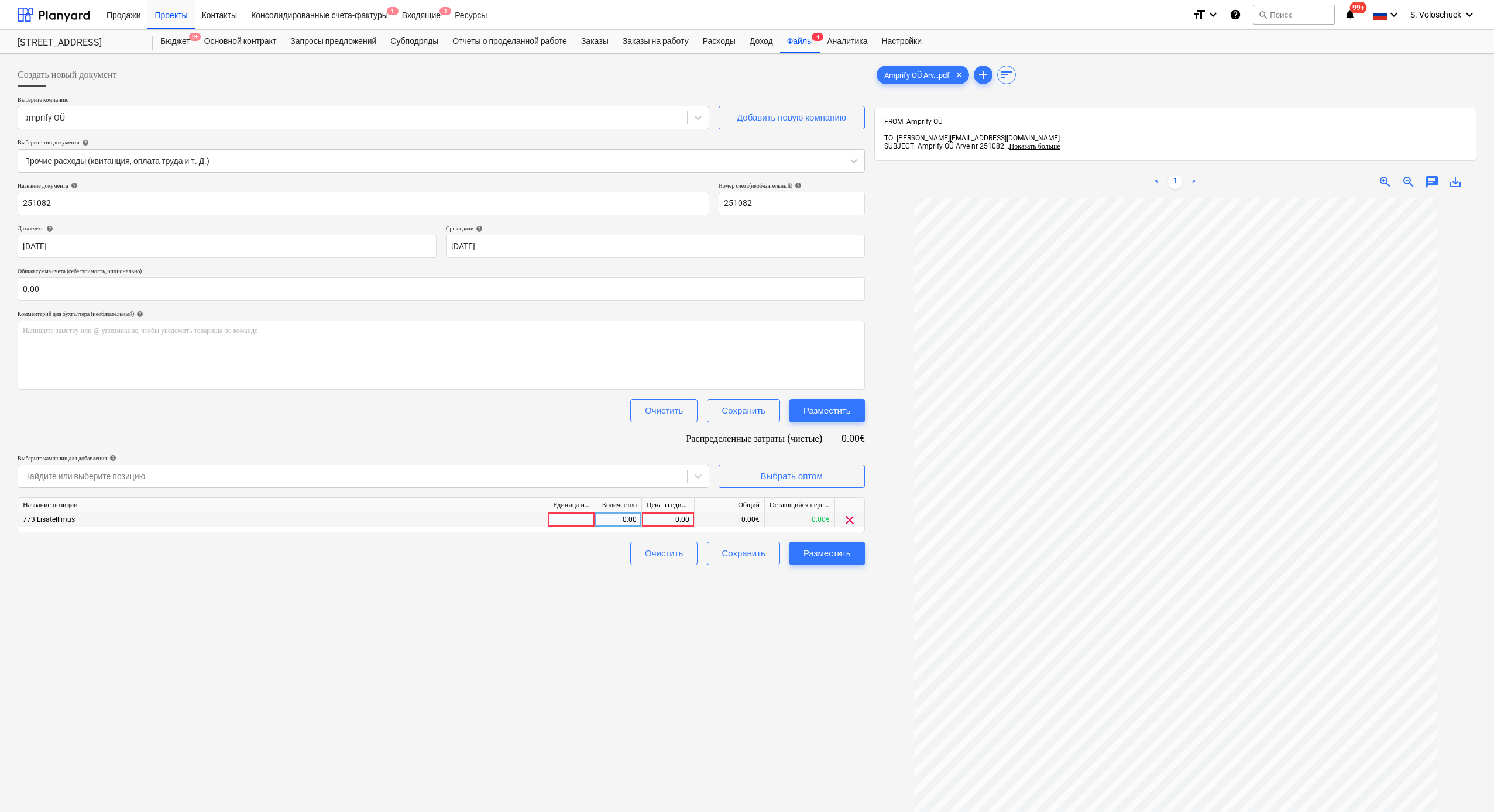
click at [671, 517] on div "0.00" at bounding box center [668, 520] width 43 height 15
type input "4"
type input "243.3"
click at [90, 291] on input "0.00" at bounding box center [441, 289] width 848 height 23
click at [90, 291] on input "text" at bounding box center [441, 289] width 848 height 23
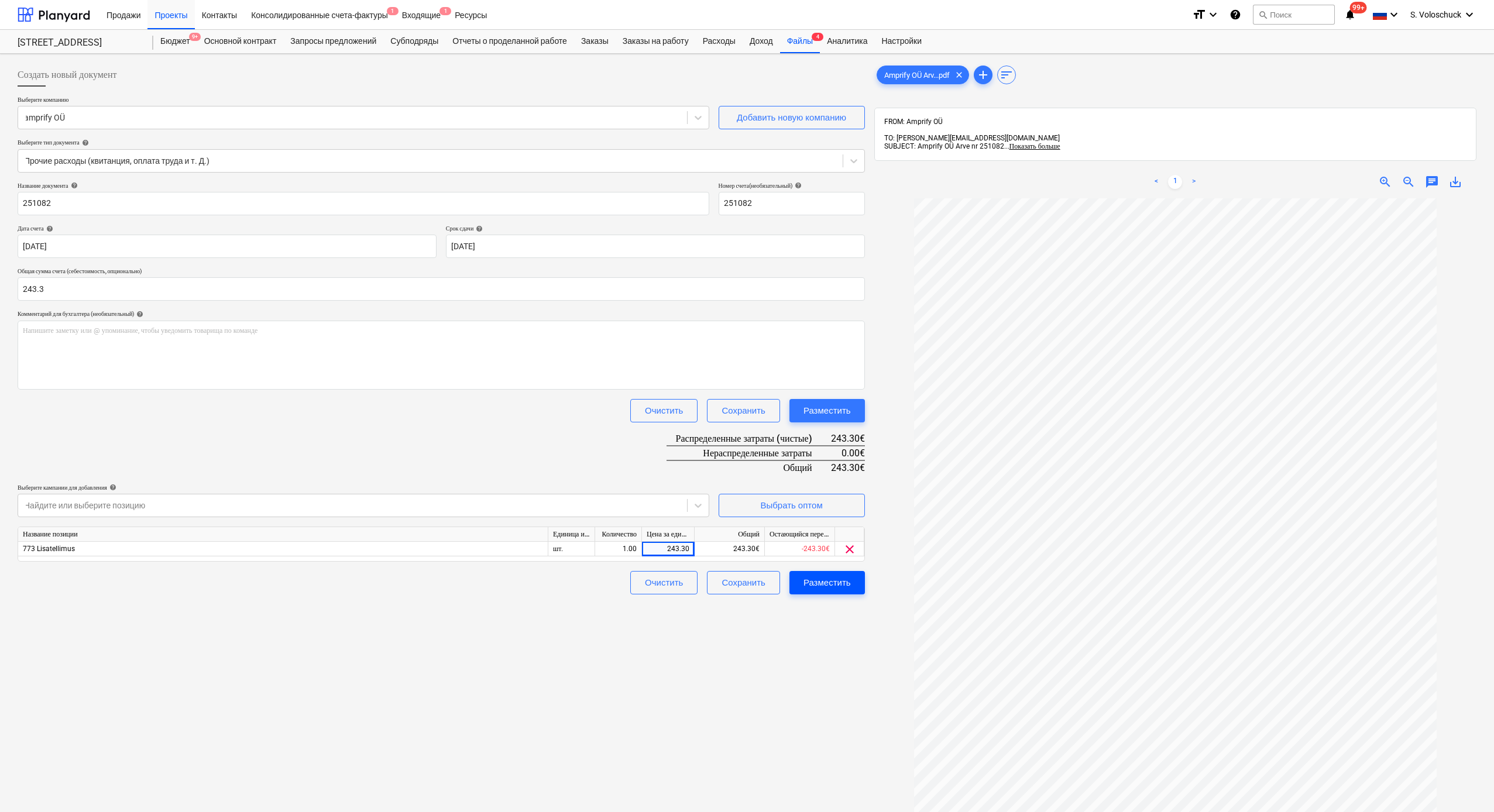
type input "243.30"
click at [844, 584] on div "Разместить" at bounding box center [827, 582] width 48 height 15
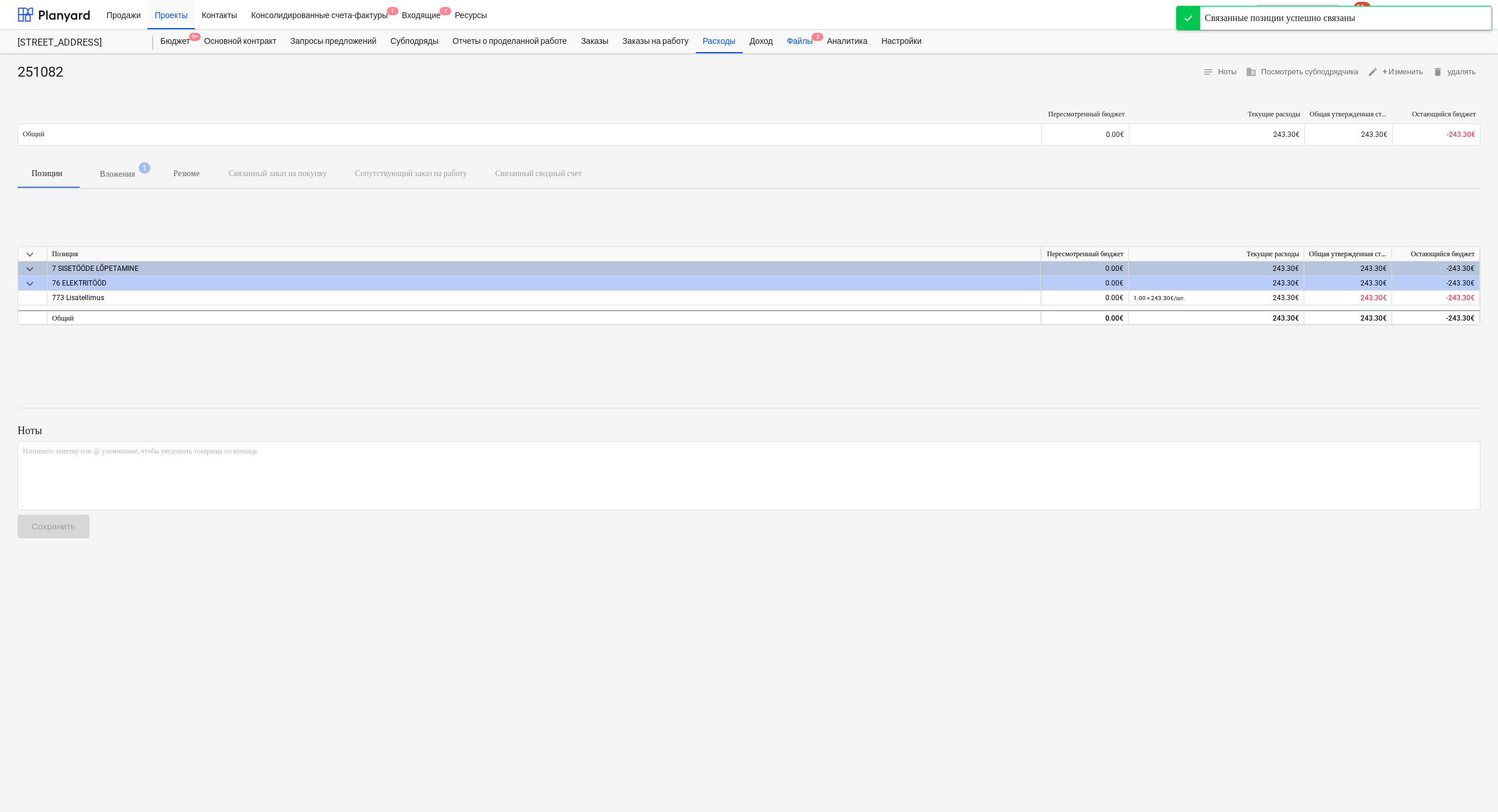
click at [820, 43] on div "Файлы 3" at bounding box center [799, 41] width 40 height 23
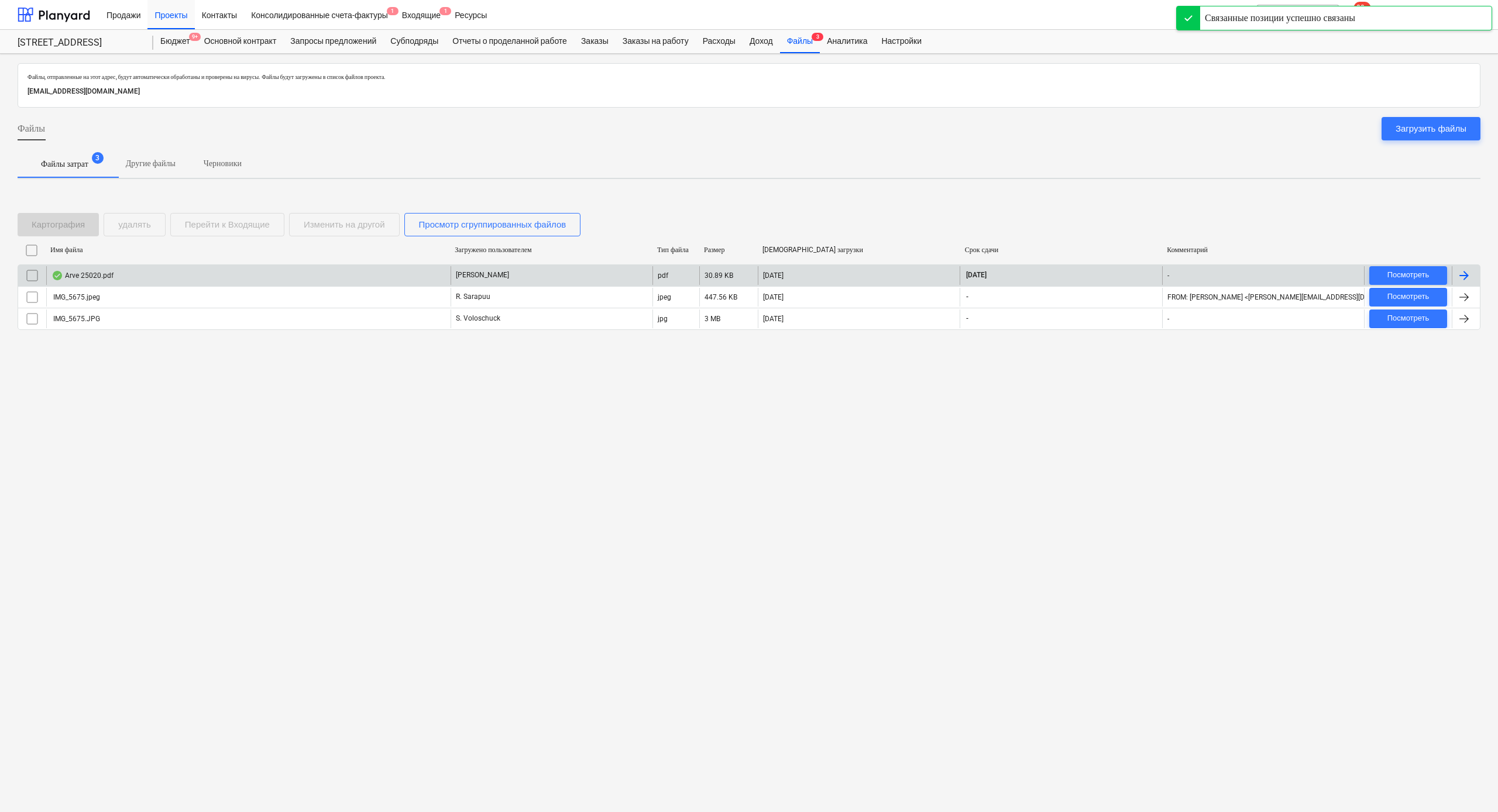
click at [266, 276] on div "Arve 25020.pdf" at bounding box center [249, 275] width 405 height 19
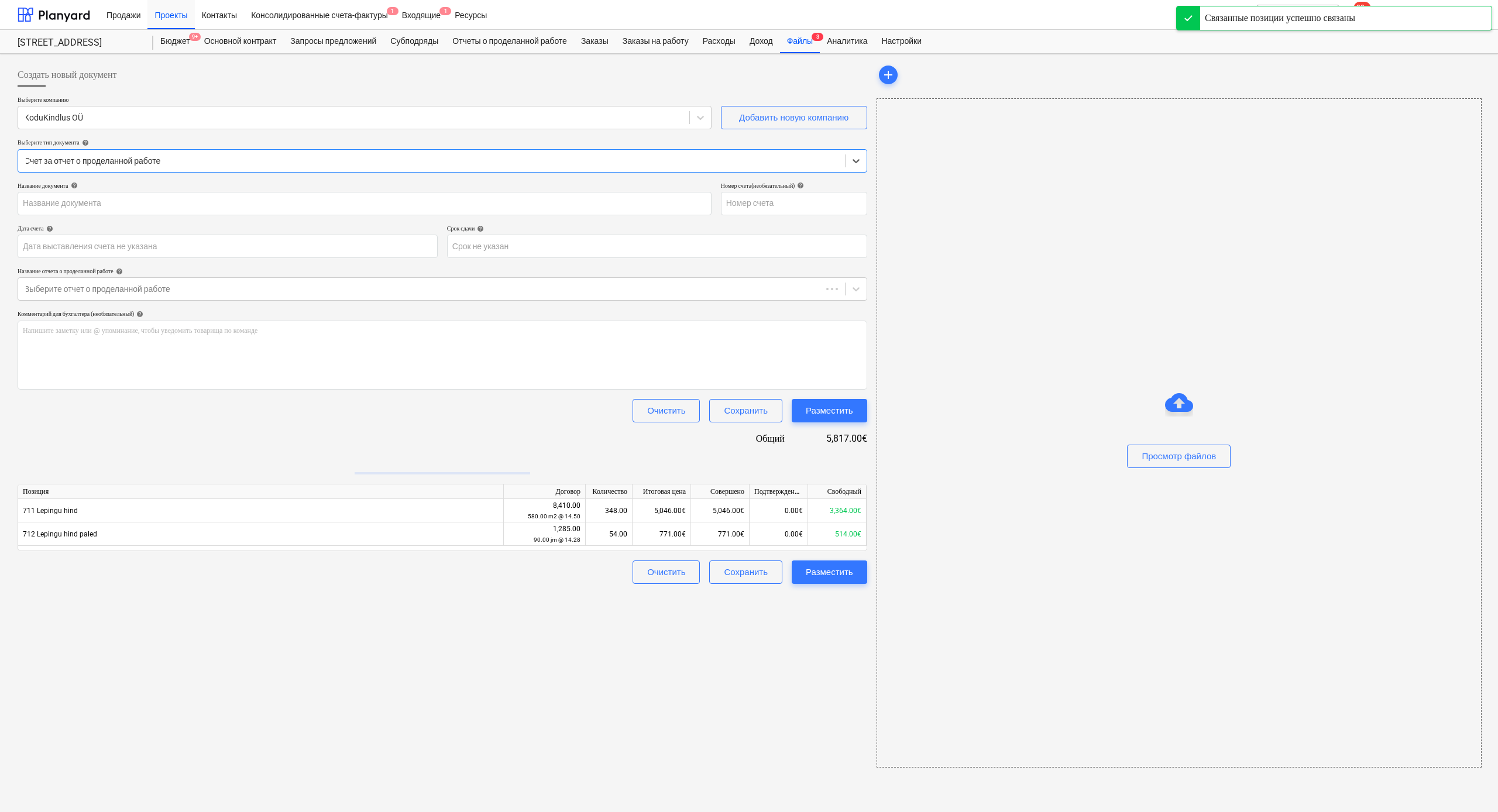
type input "25020"
type input "[DATE]"
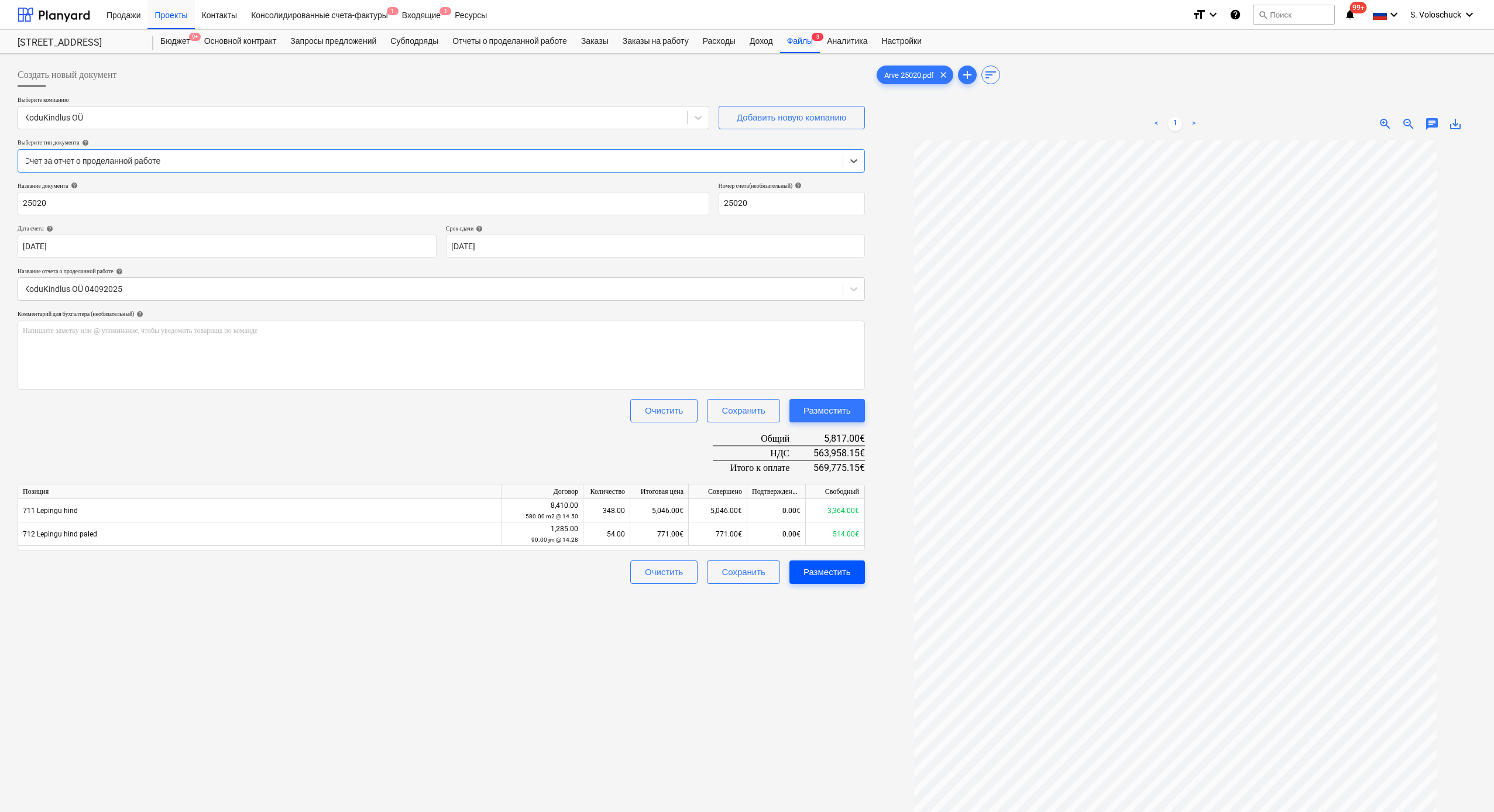
click at [844, 577] on div "Разместить" at bounding box center [827, 572] width 48 height 15
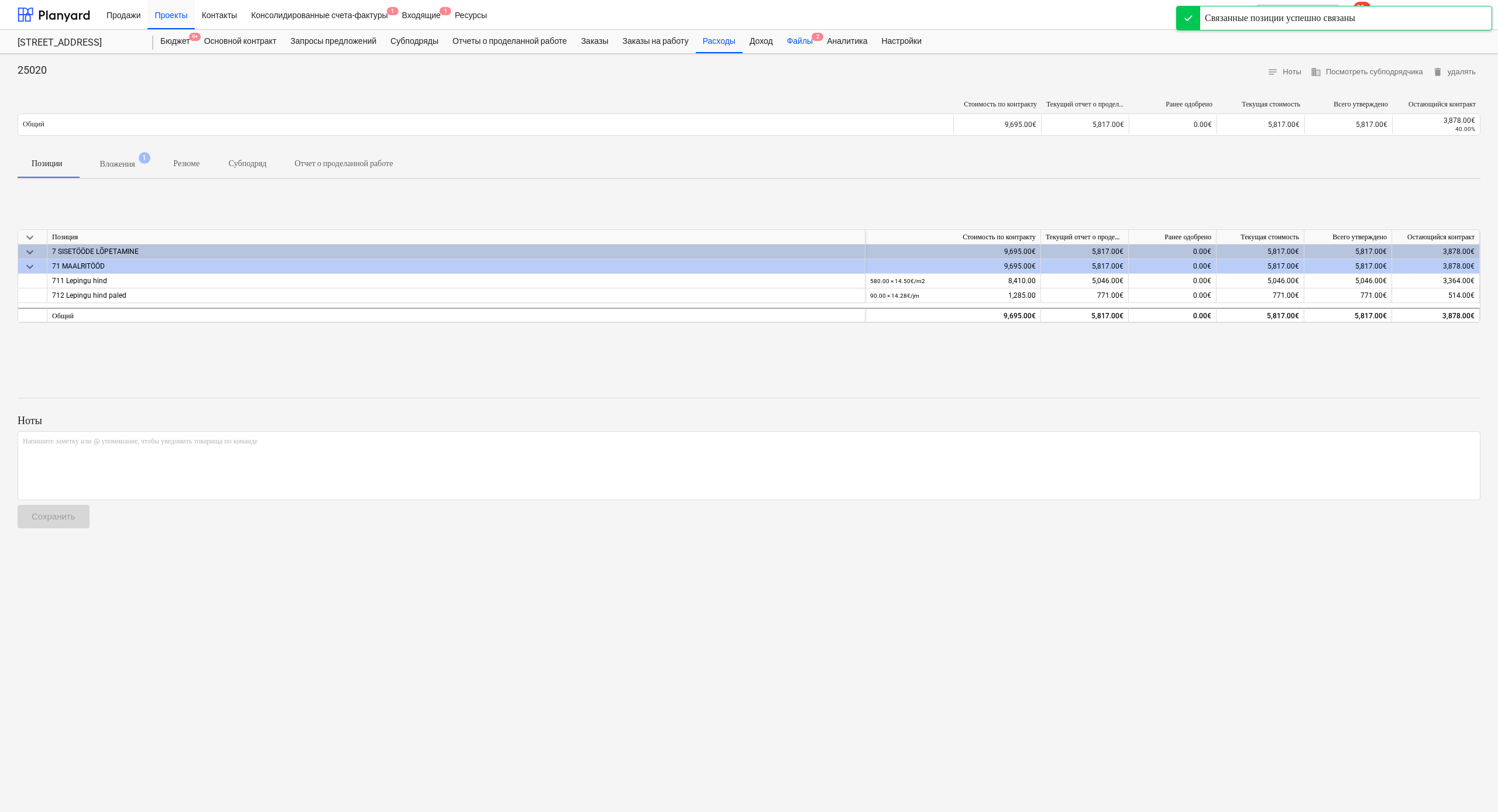
click at [820, 51] on div "Файлы 2" at bounding box center [799, 41] width 40 height 23
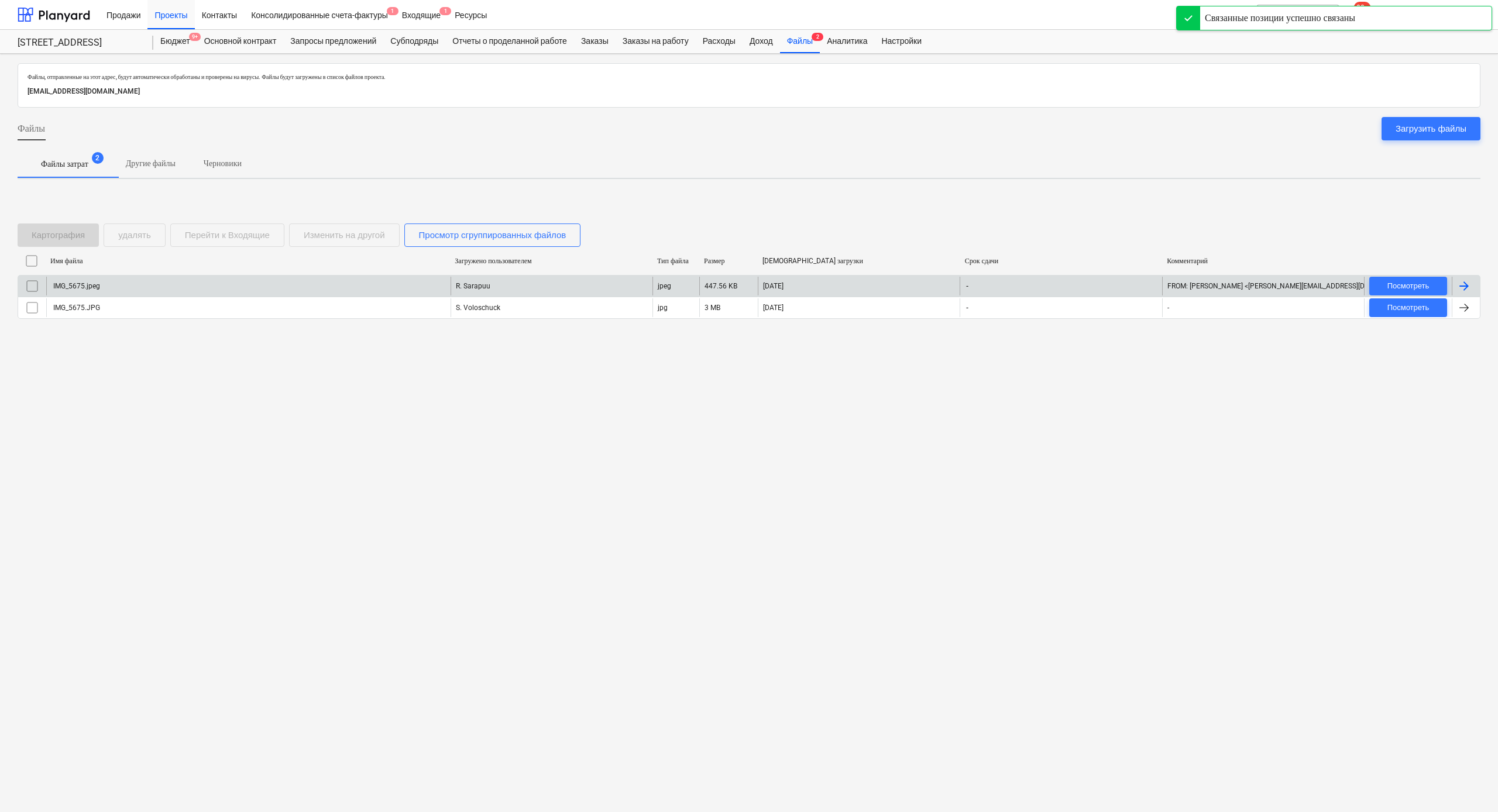
click at [498, 291] on div "R. Sarapuu" at bounding box center [551, 286] width 202 height 19
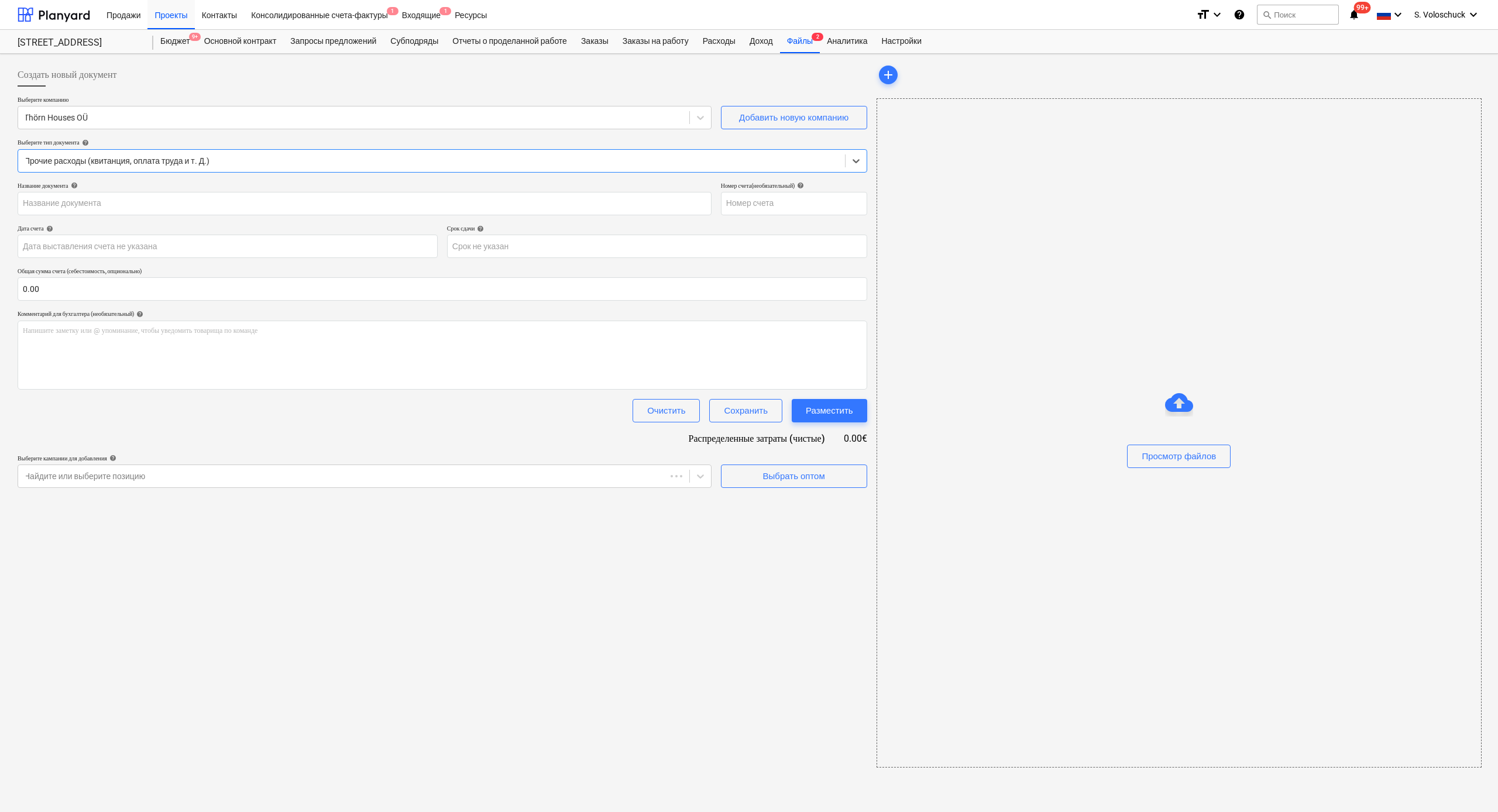
type input "IMG_5675.jpeg"
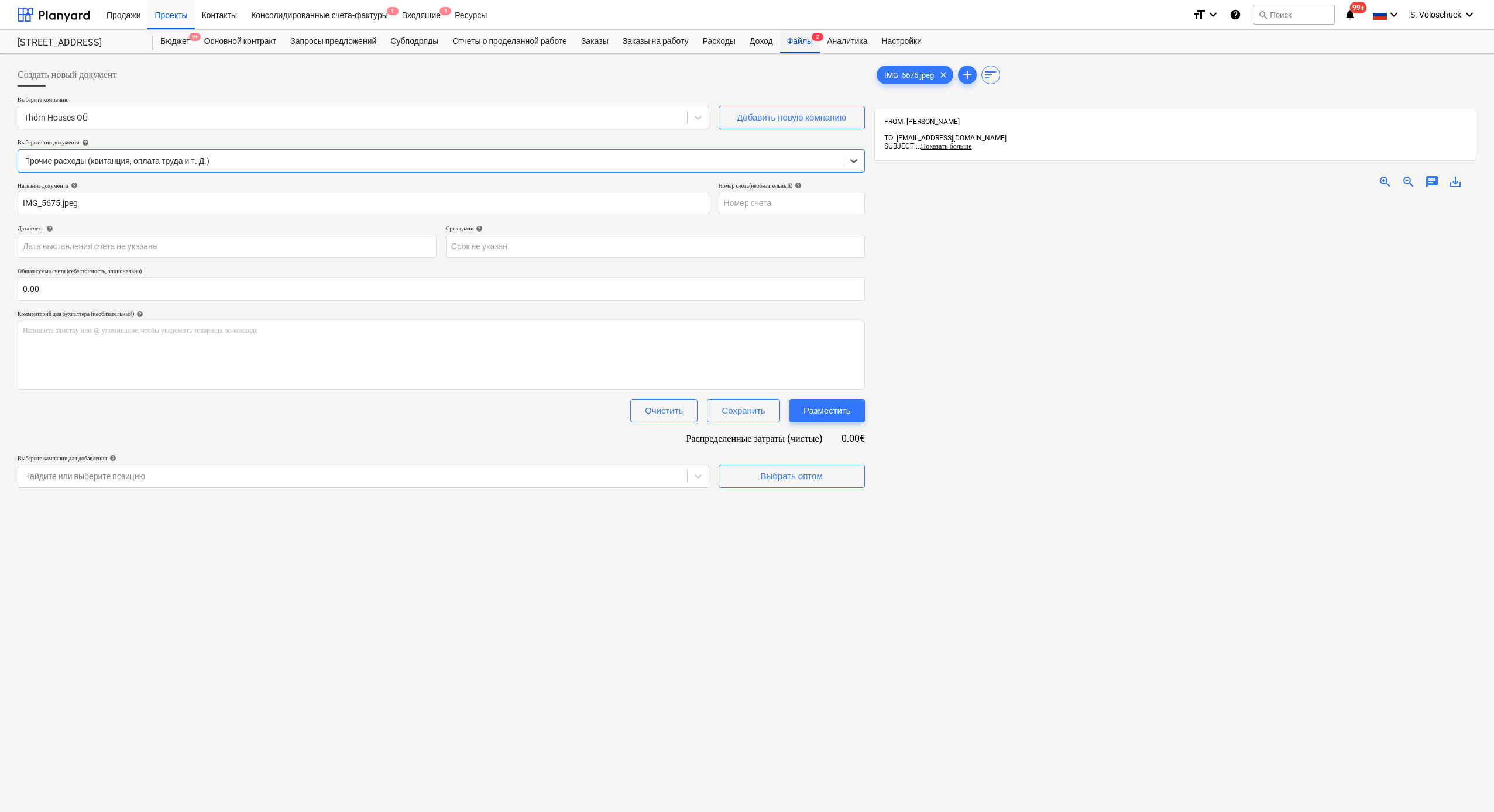
click at [813, 40] on div "Файлы 2" at bounding box center [799, 41] width 40 height 23
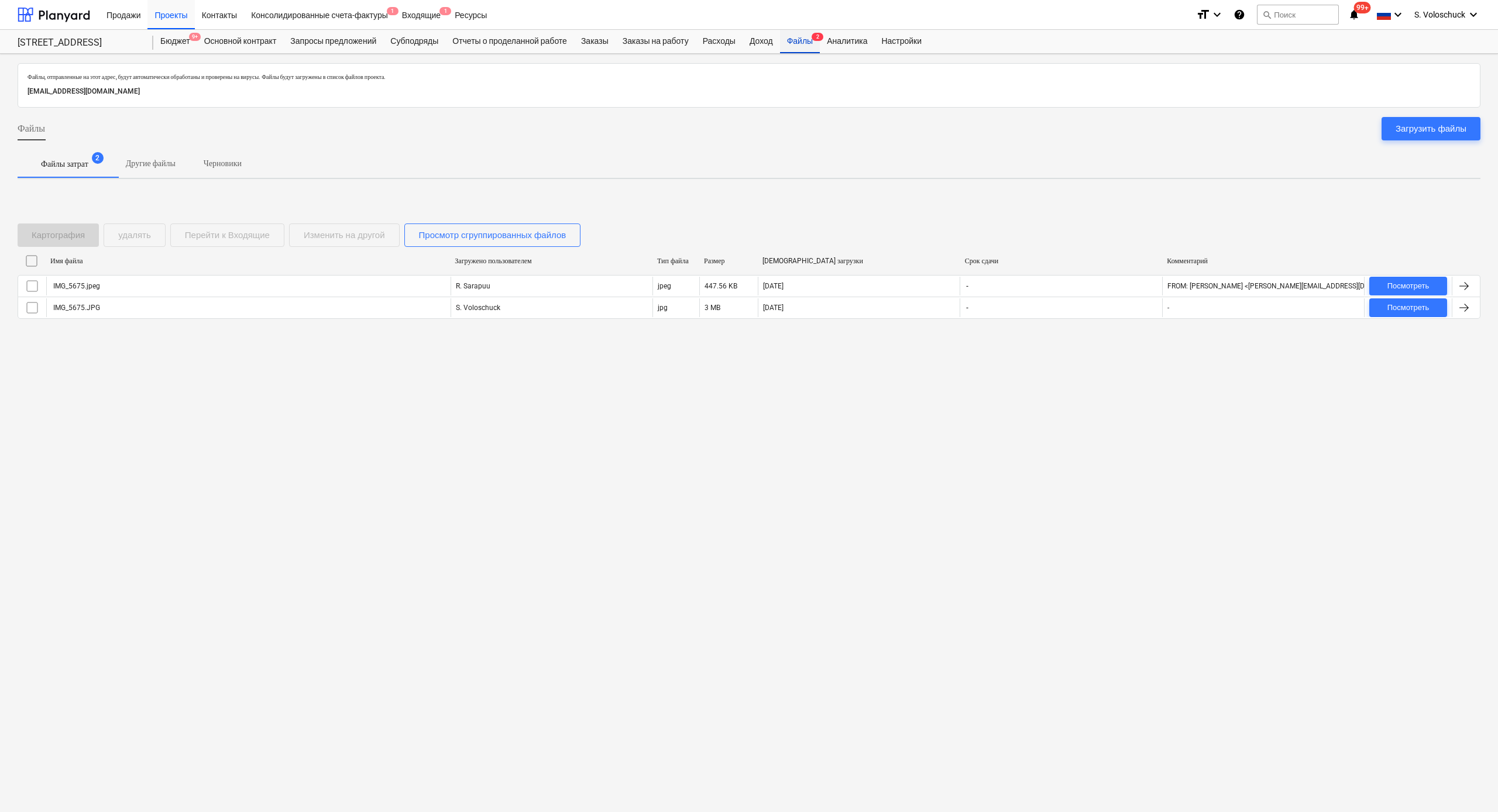
click at [810, 46] on div "Файлы 2" at bounding box center [799, 41] width 40 height 23
click at [355, 15] on div "Консолидированные счета-фактуры 1" at bounding box center [320, 14] width 151 height 30
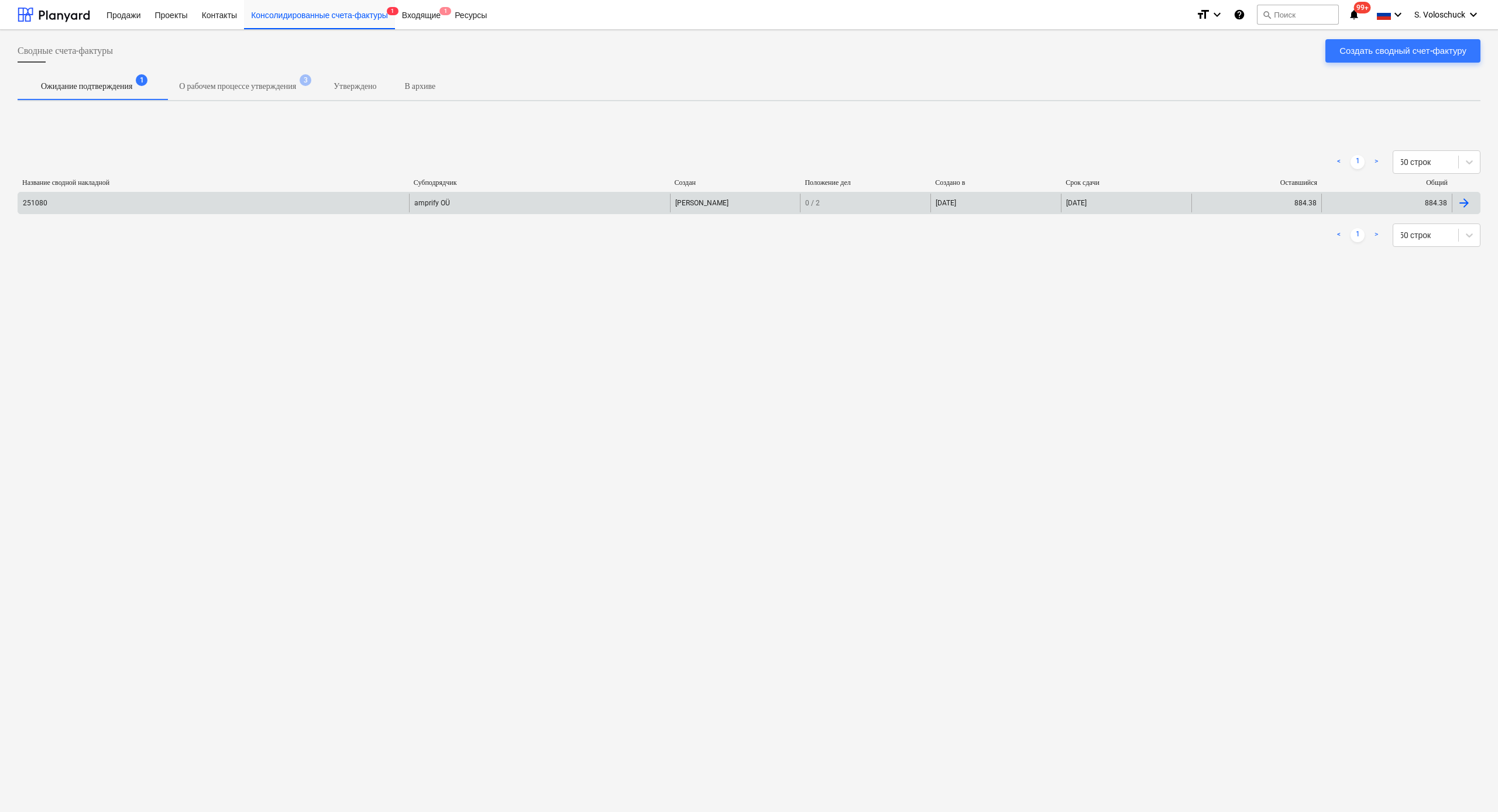
click at [447, 202] on div "amprify OÜ" at bounding box center [539, 203] width 260 height 19
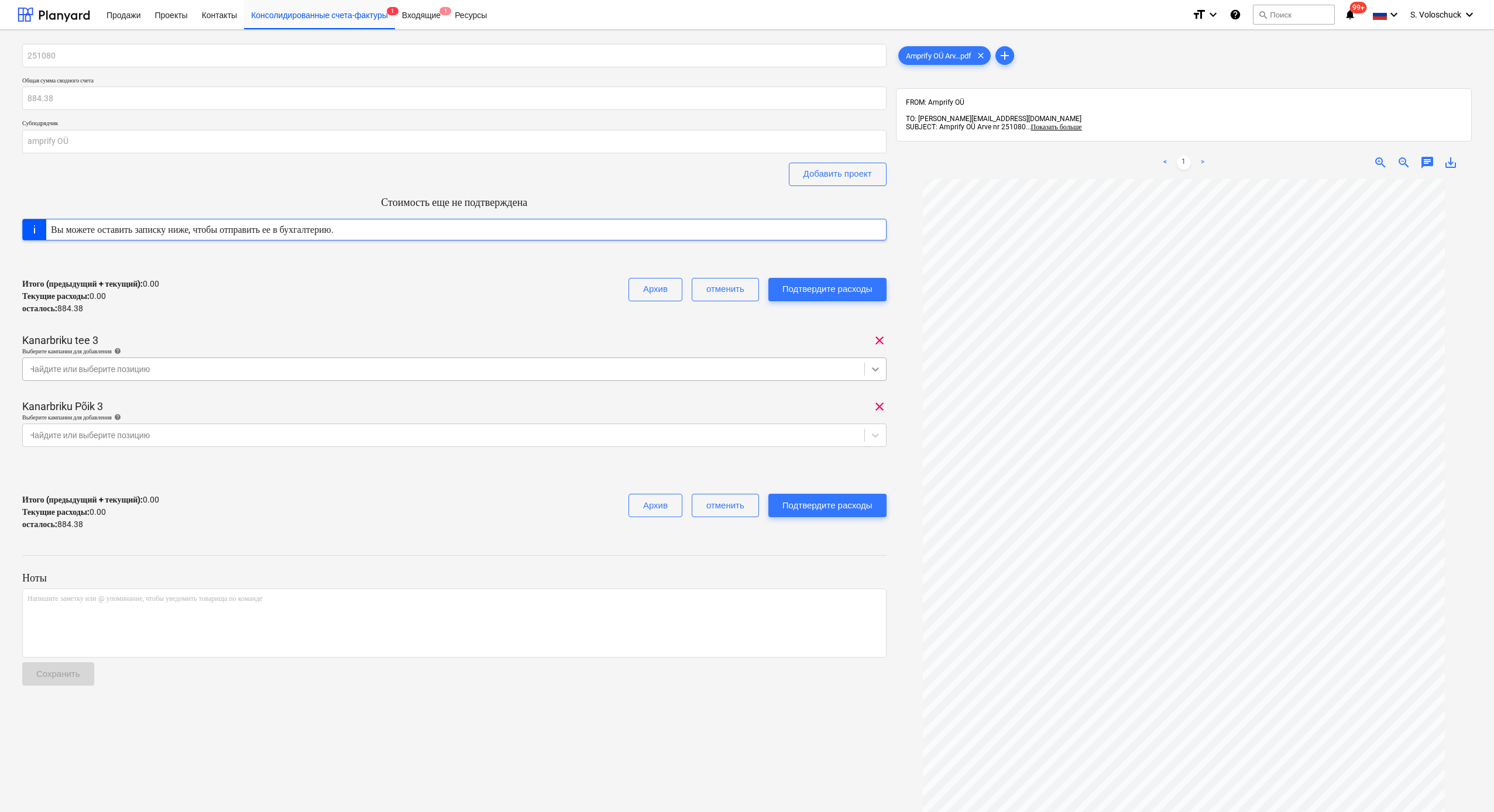
click at [872, 371] on icon at bounding box center [875, 369] width 12 height 12
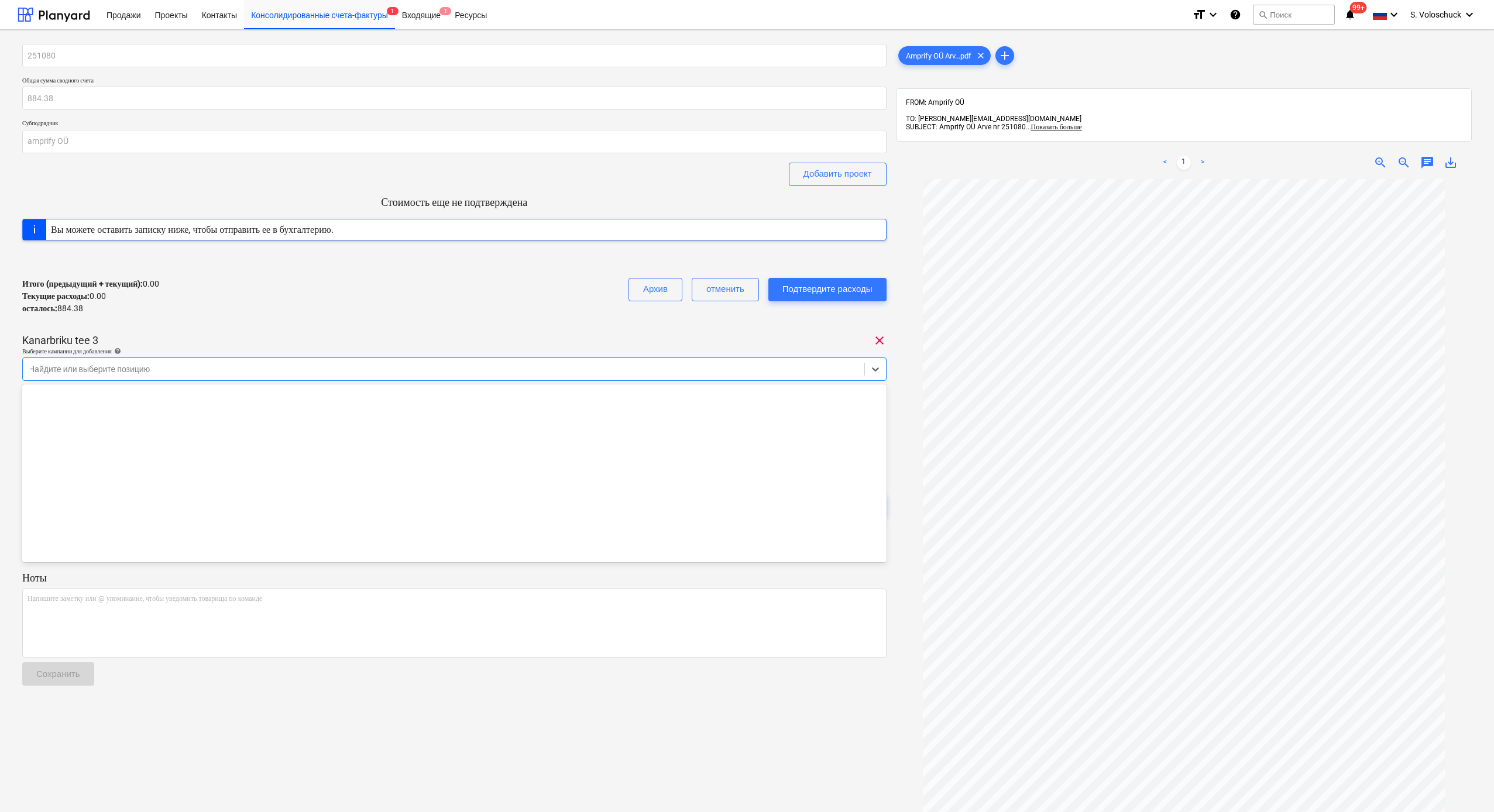
scroll to position [12390, 0]
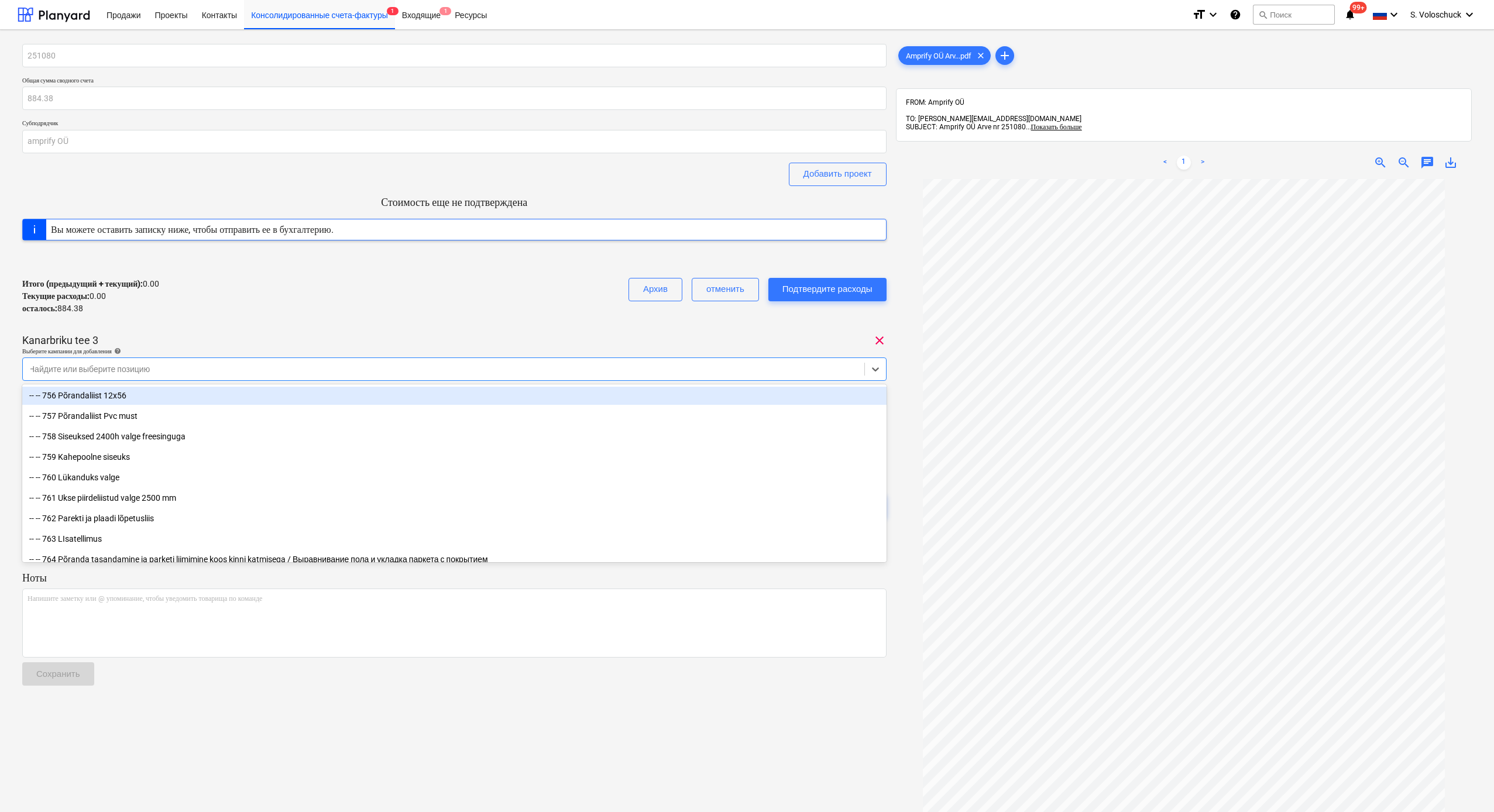
click at [165, 363] on div at bounding box center [444, 369] width 830 height 12
click at [164, 361] on div "Найдите или выберите позицию" at bounding box center [443, 369] width 841 height 16
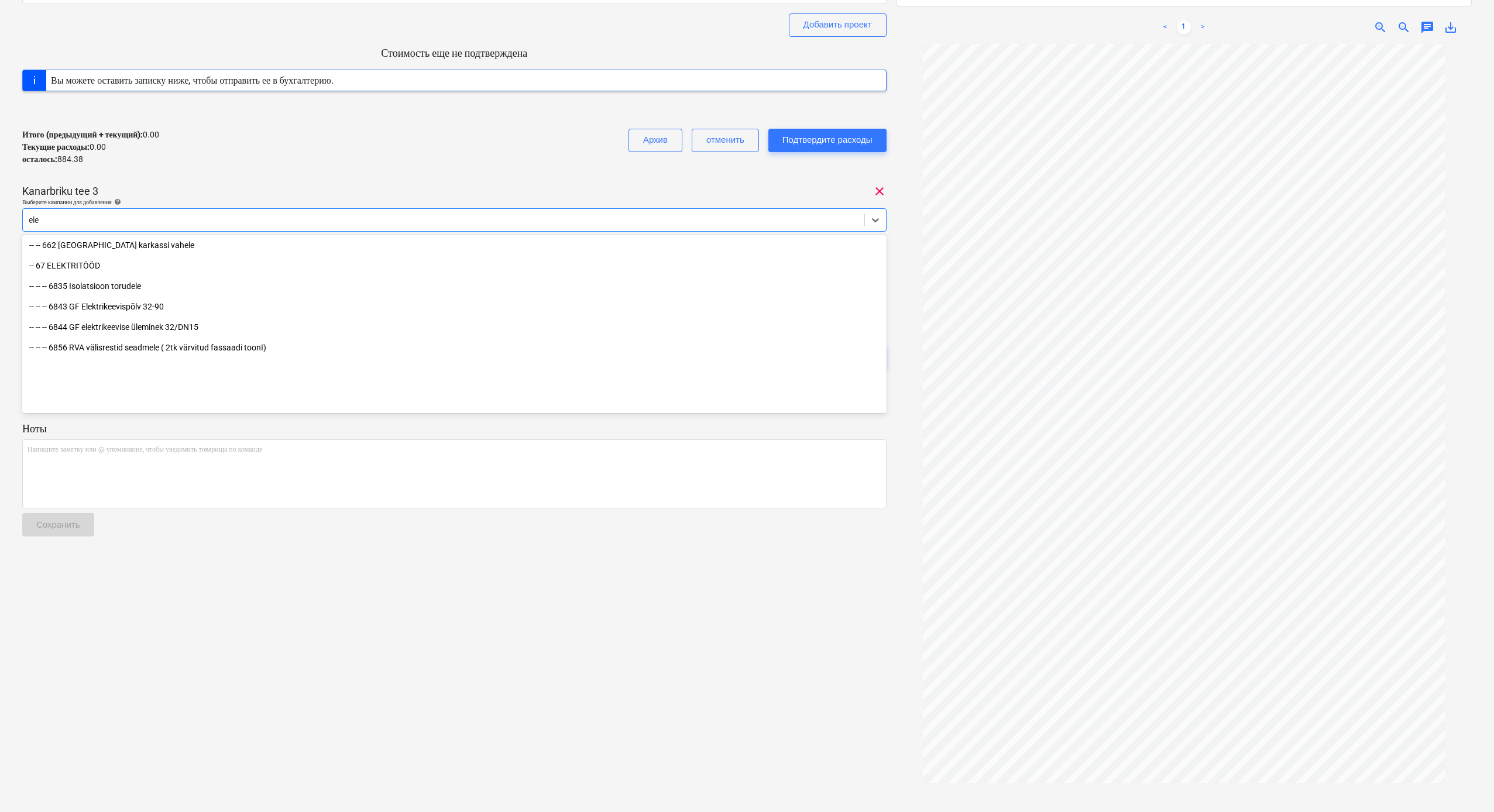
scroll to position [80, 0]
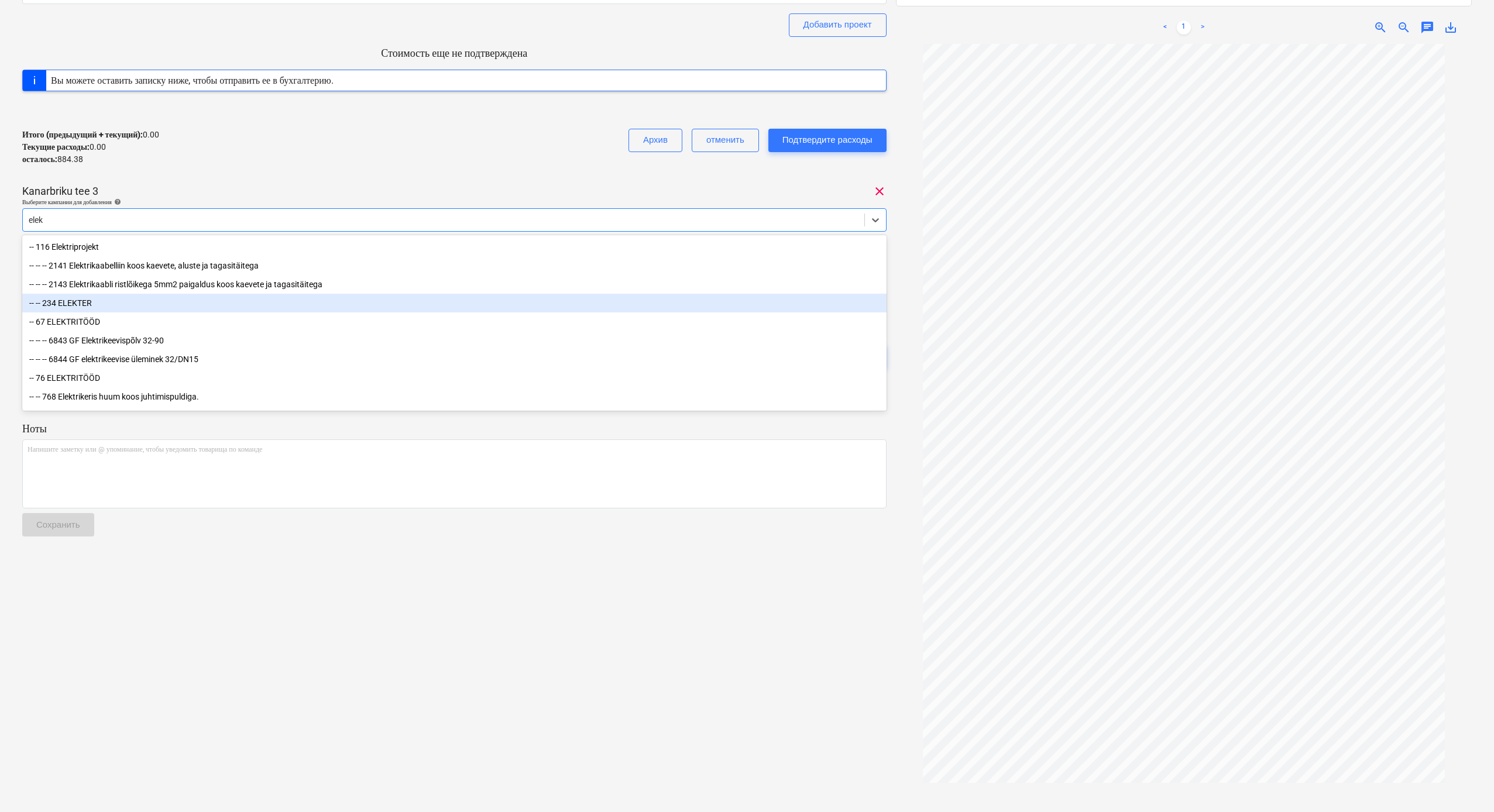
type input "elekt"
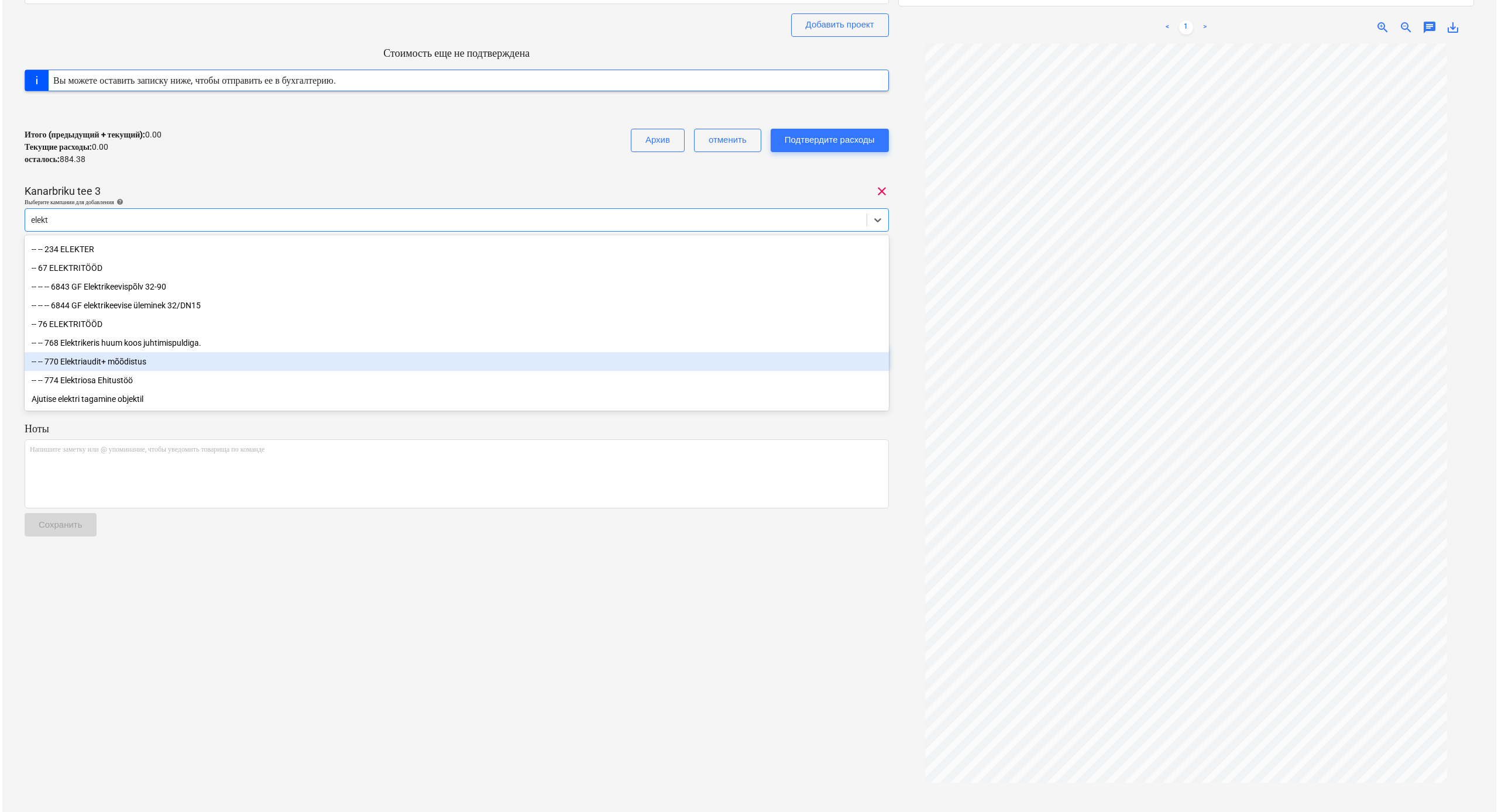
scroll to position [152, 0]
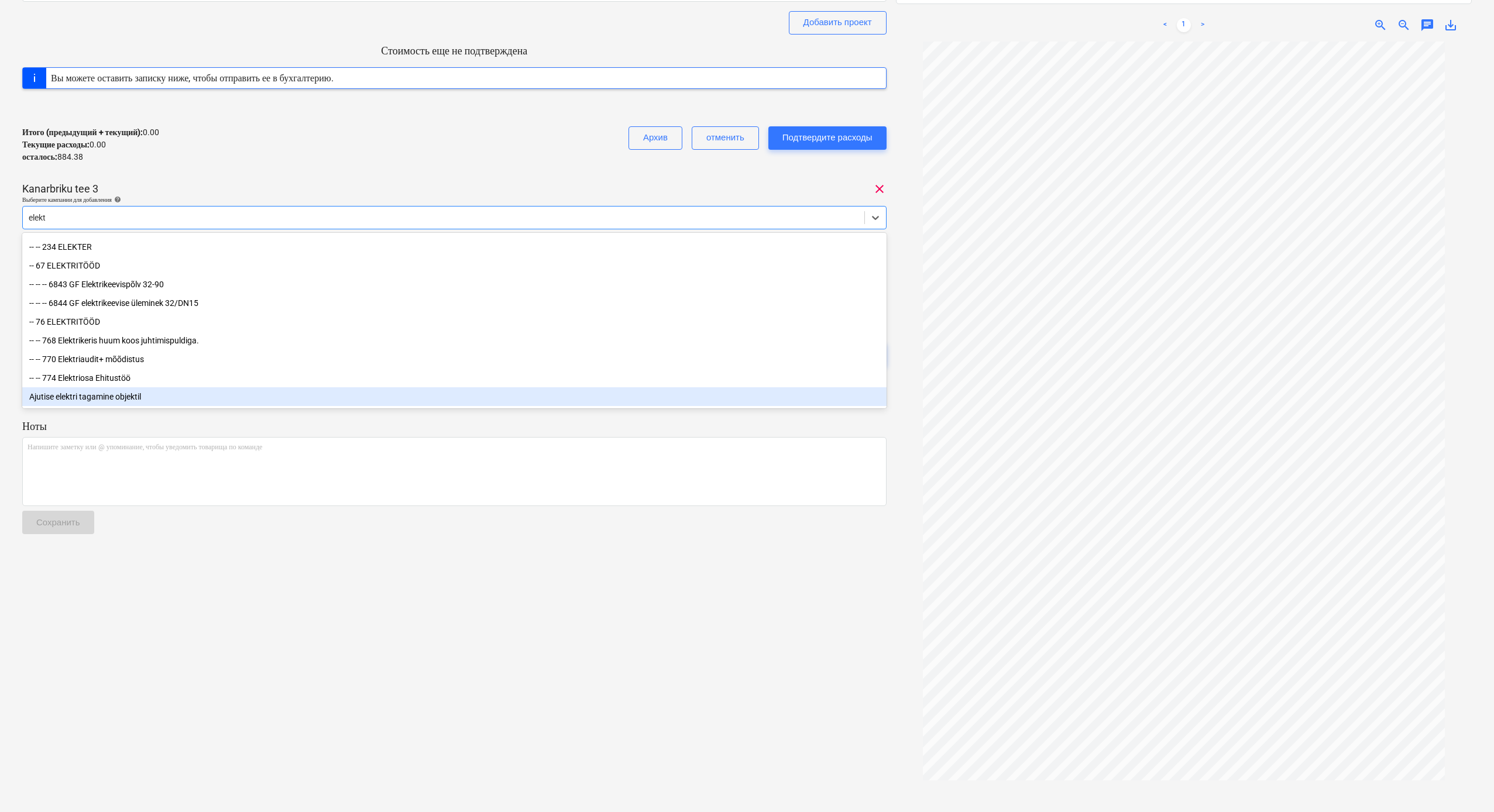
click at [111, 397] on div "Ajutise elektri tagamine objektil" at bounding box center [454, 397] width 865 height 19
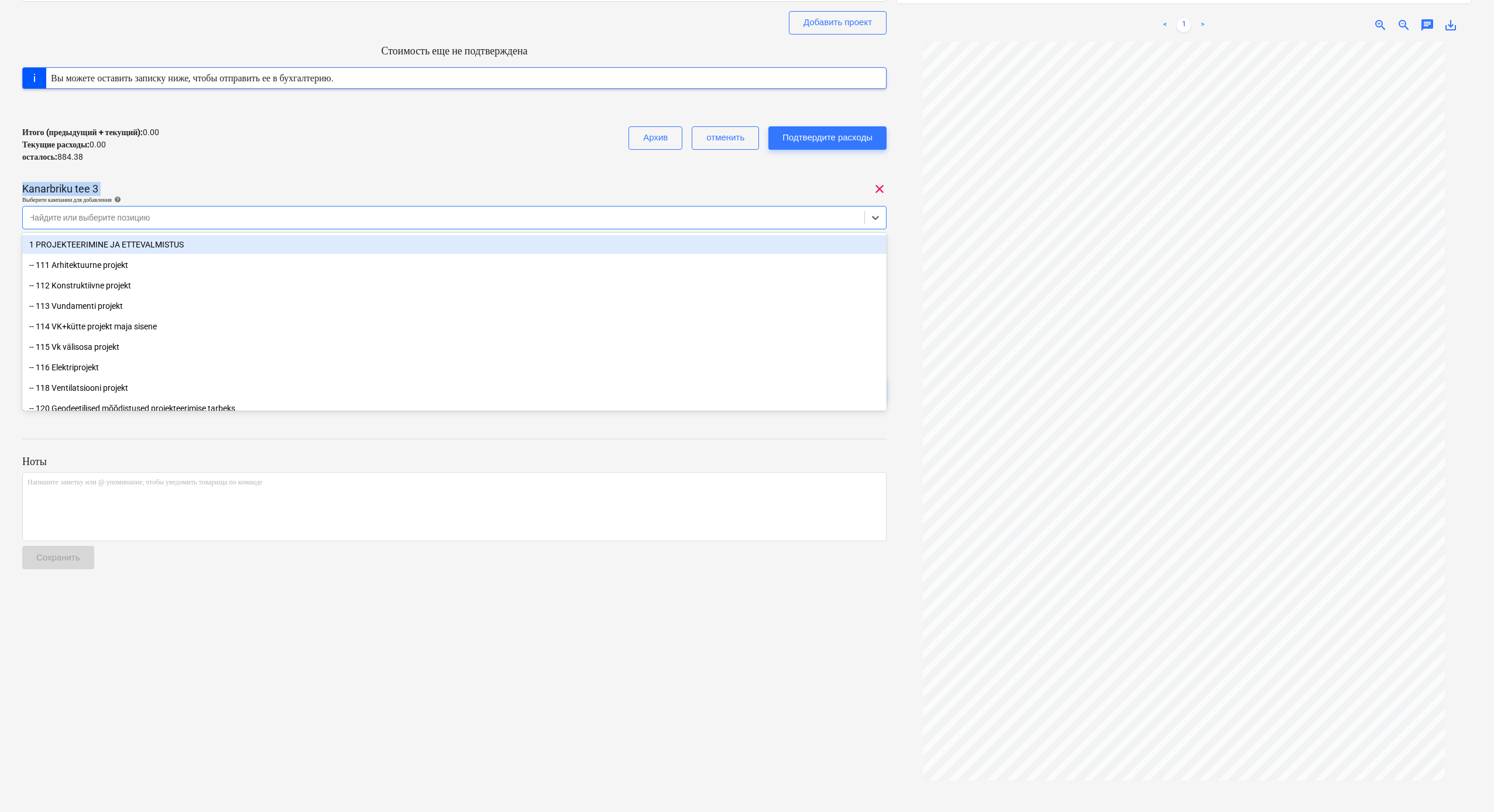
click at [546, 177] on div "251080 Общая сумма сводного счета 884.38 Субподрядчик amprify OÜ Добавить проек…" at bounding box center [454, 158] width 865 height 531
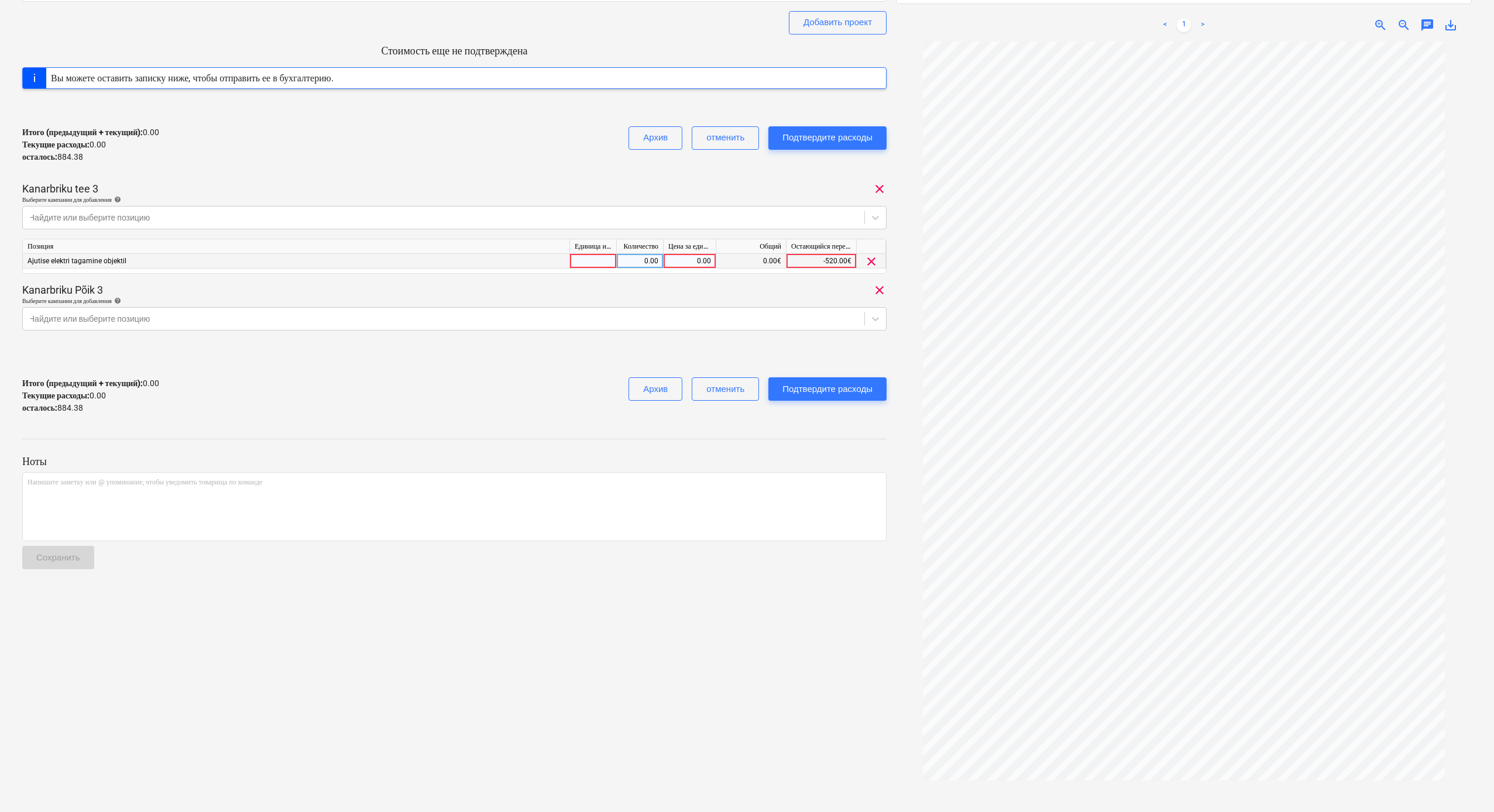
click at [690, 260] on div "0.00" at bounding box center [690, 261] width 43 height 15
type input "442"
click at [715, 339] on div "251080 Общая сумма сводного счета 884.38 Субподрядчик amprify OÜ Добавить проек…" at bounding box center [454, 158] width 865 height 531
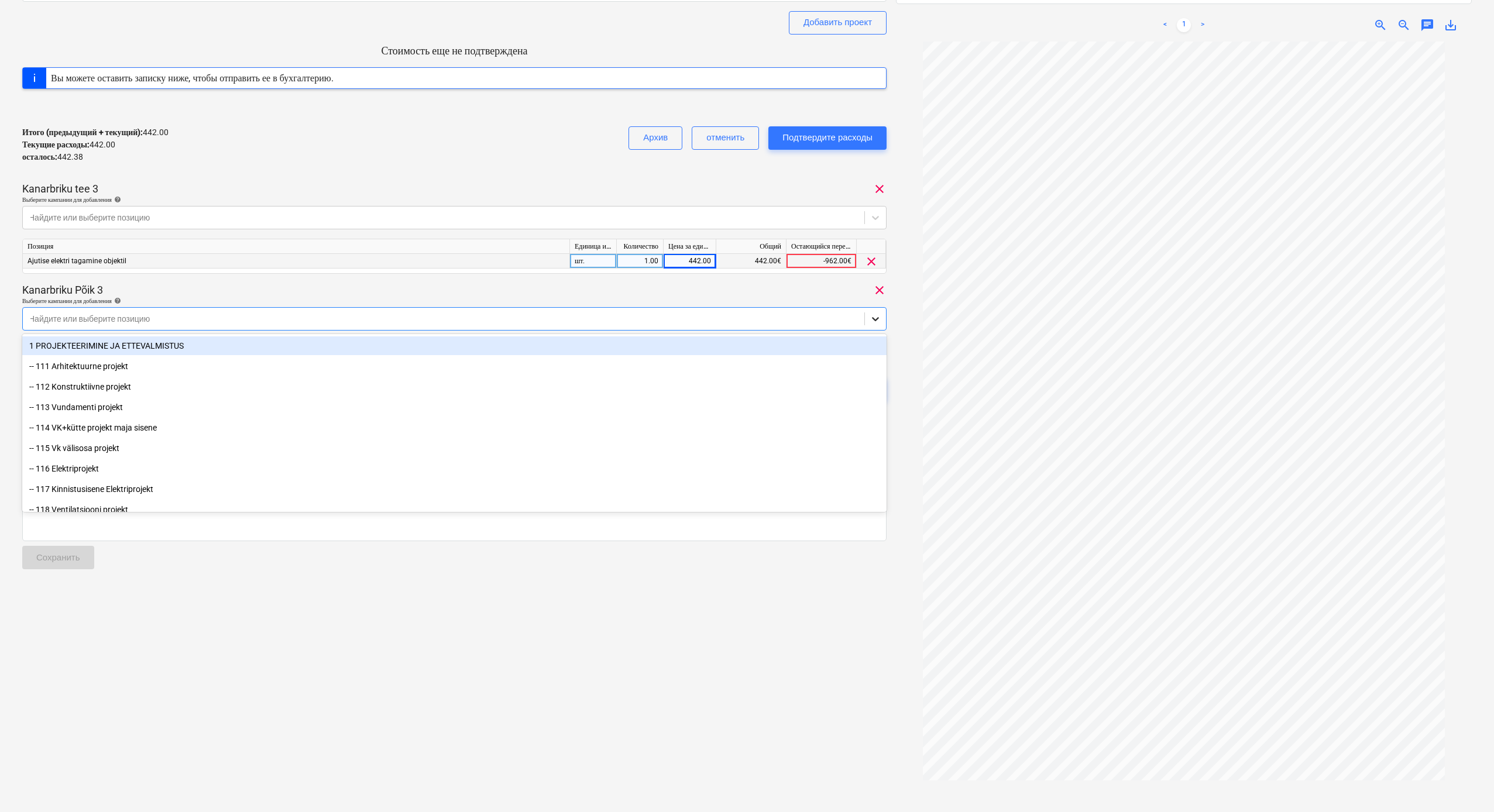
click at [880, 320] on icon at bounding box center [875, 319] width 12 height 12
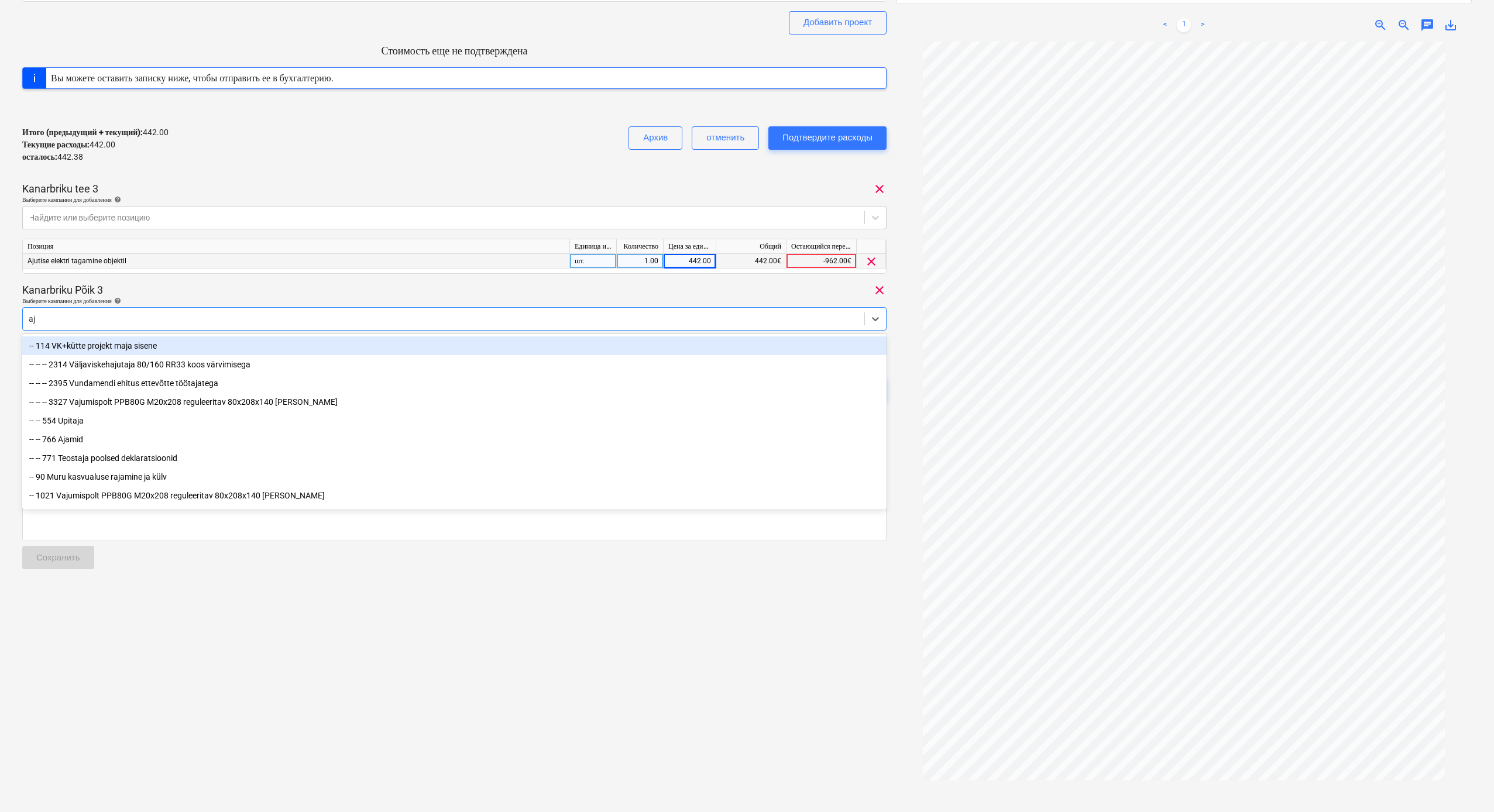
type input "aju"
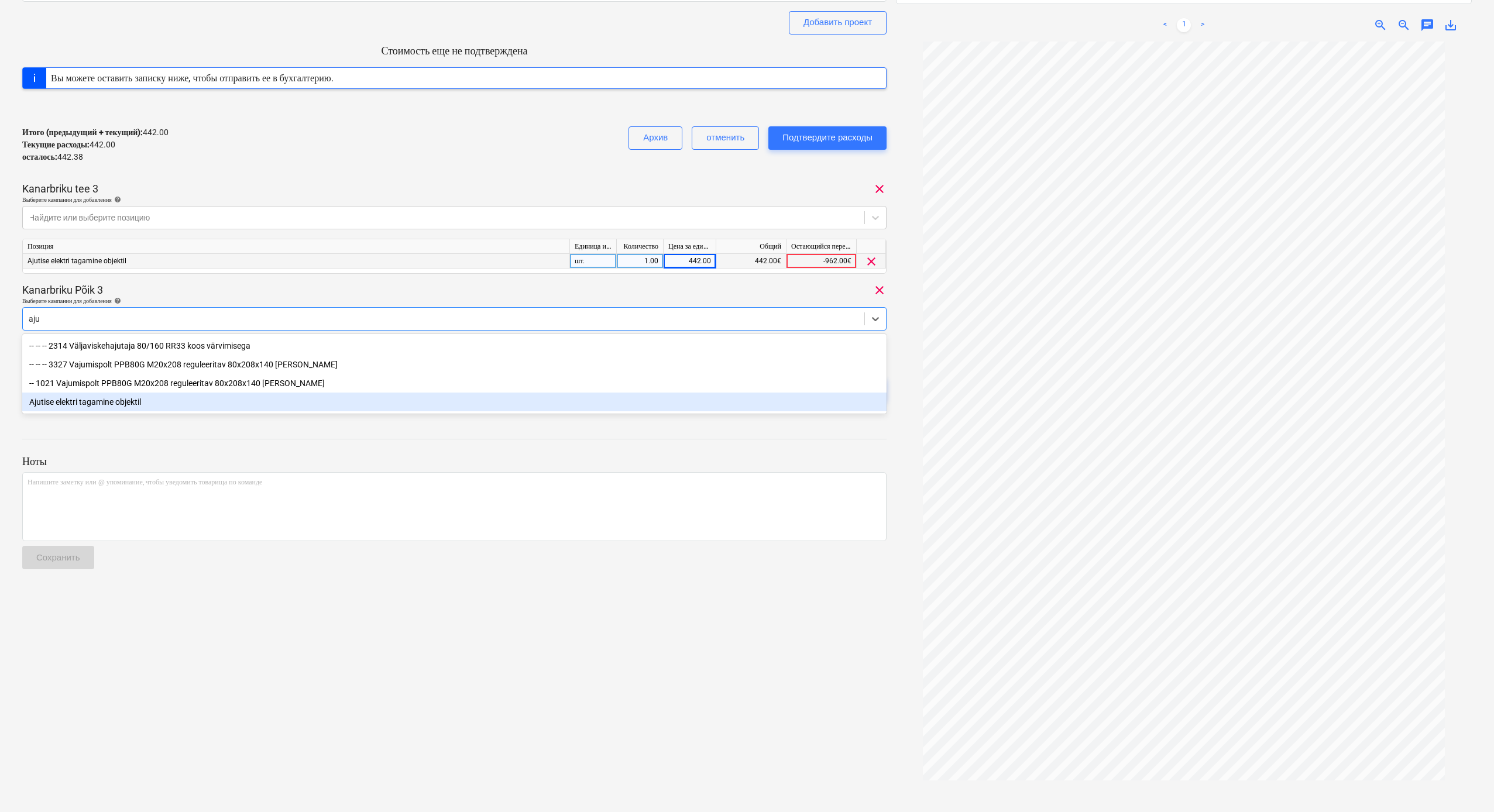
click at [148, 399] on div "Ajutise elektri tagamine objektil" at bounding box center [454, 401] width 865 height 19
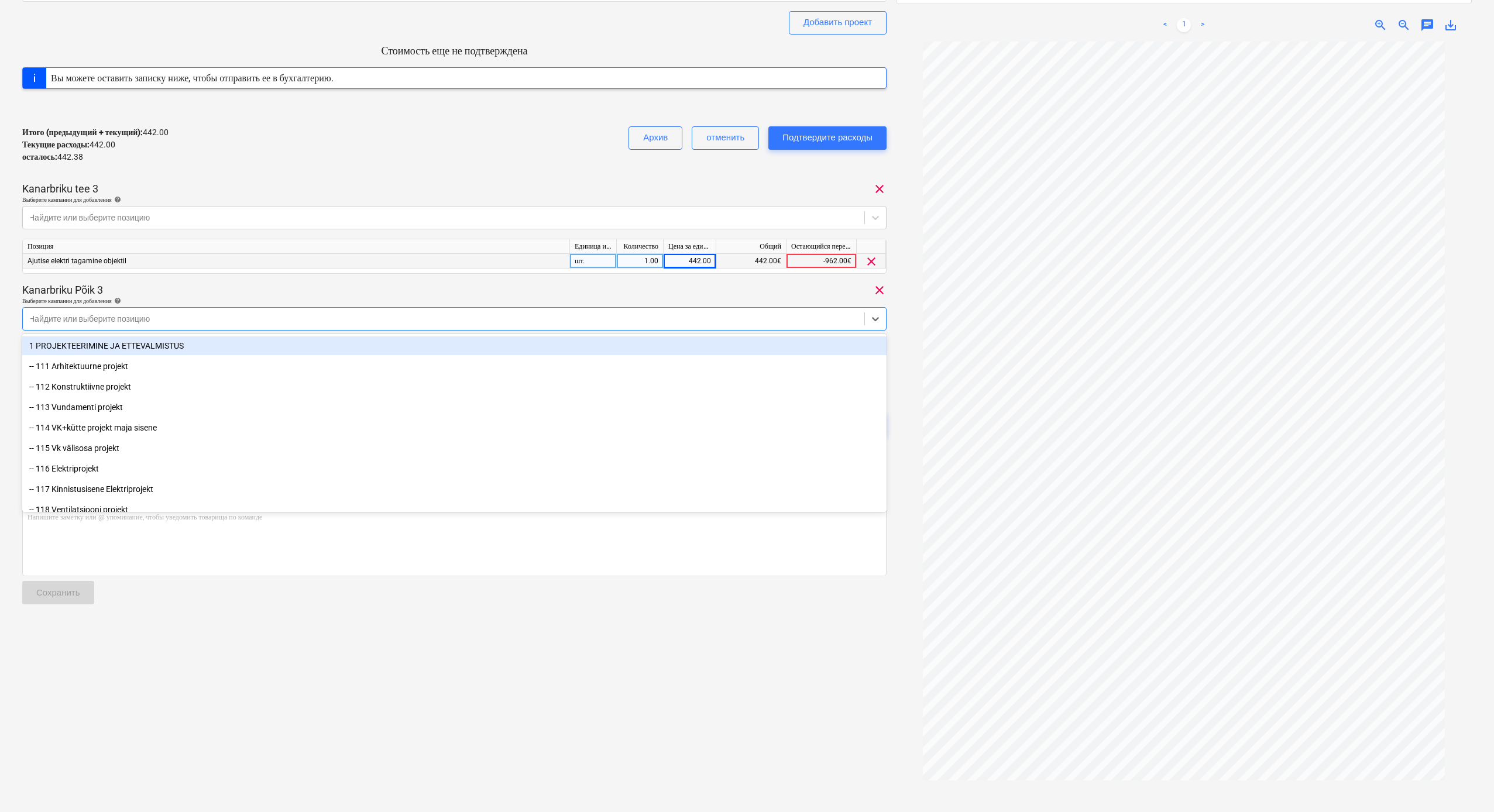
click at [267, 318] on div at bounding box center [444, 319] width 830 height 12
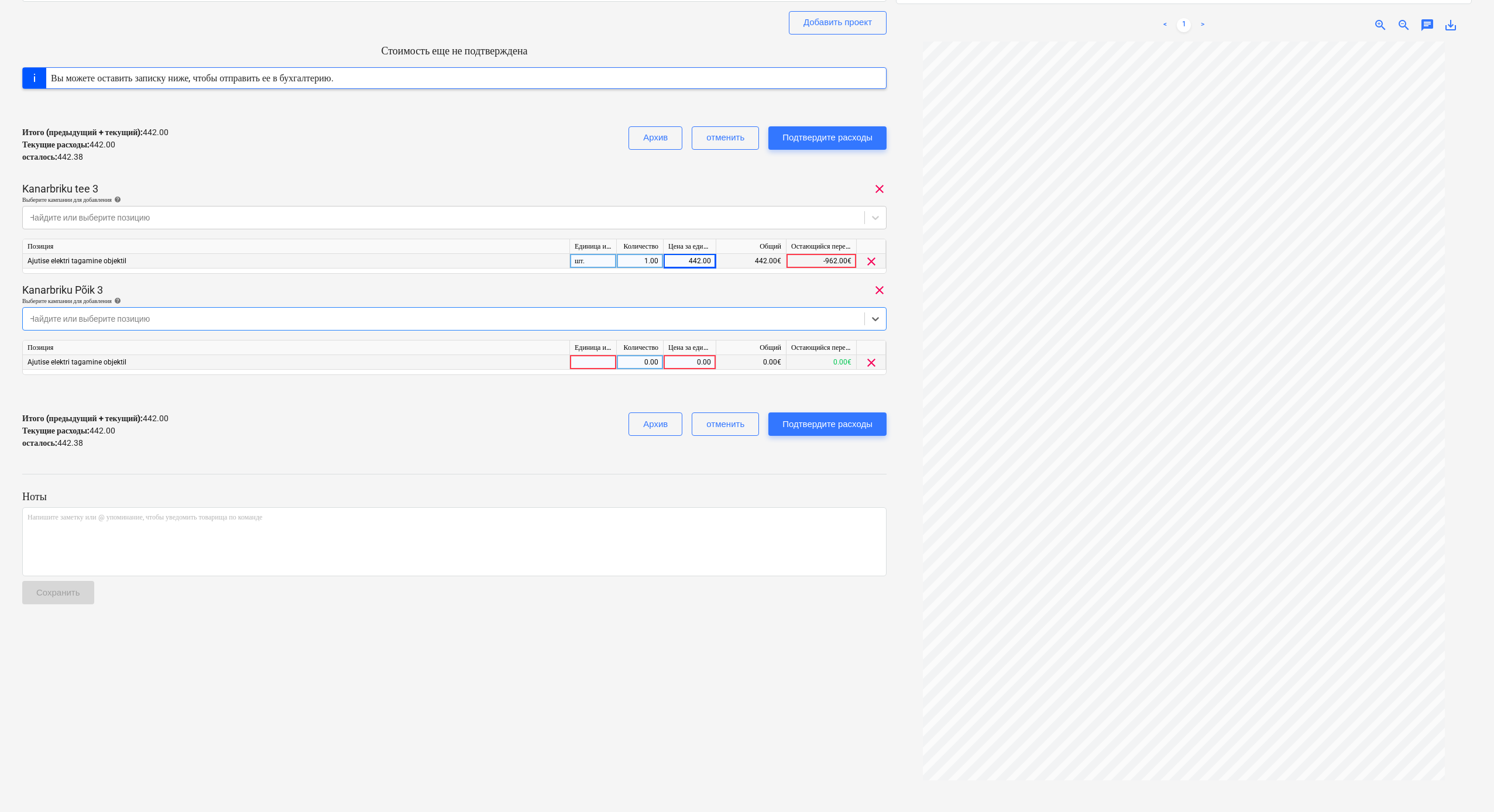
click at [673, 364] on div "0.00" at bounding box center [690, 362] width 43 height 15
type input "442.38"
click at [839, 427] on div "Подтвердите расходы" at bounding box center [827, 424] width 90 height 15
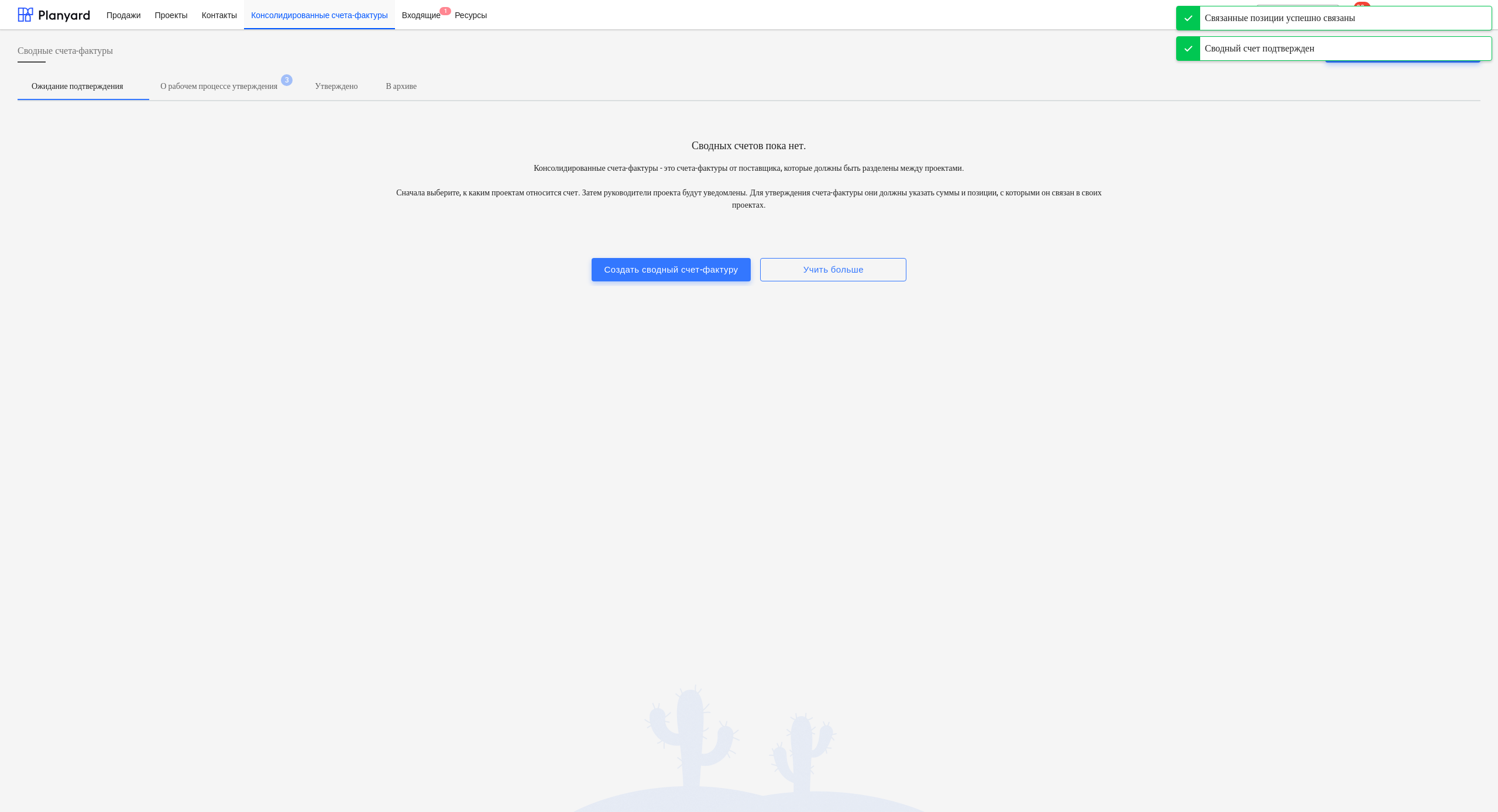
click at [272, 50] on div "Сводные счета-фактуры Создать сводный счет-фактуру" at bounding box center [749, 55] width 1463 height 33
click at [172, 13] on div "Проекты" at bounding box center [171, 14] width 47 height 30
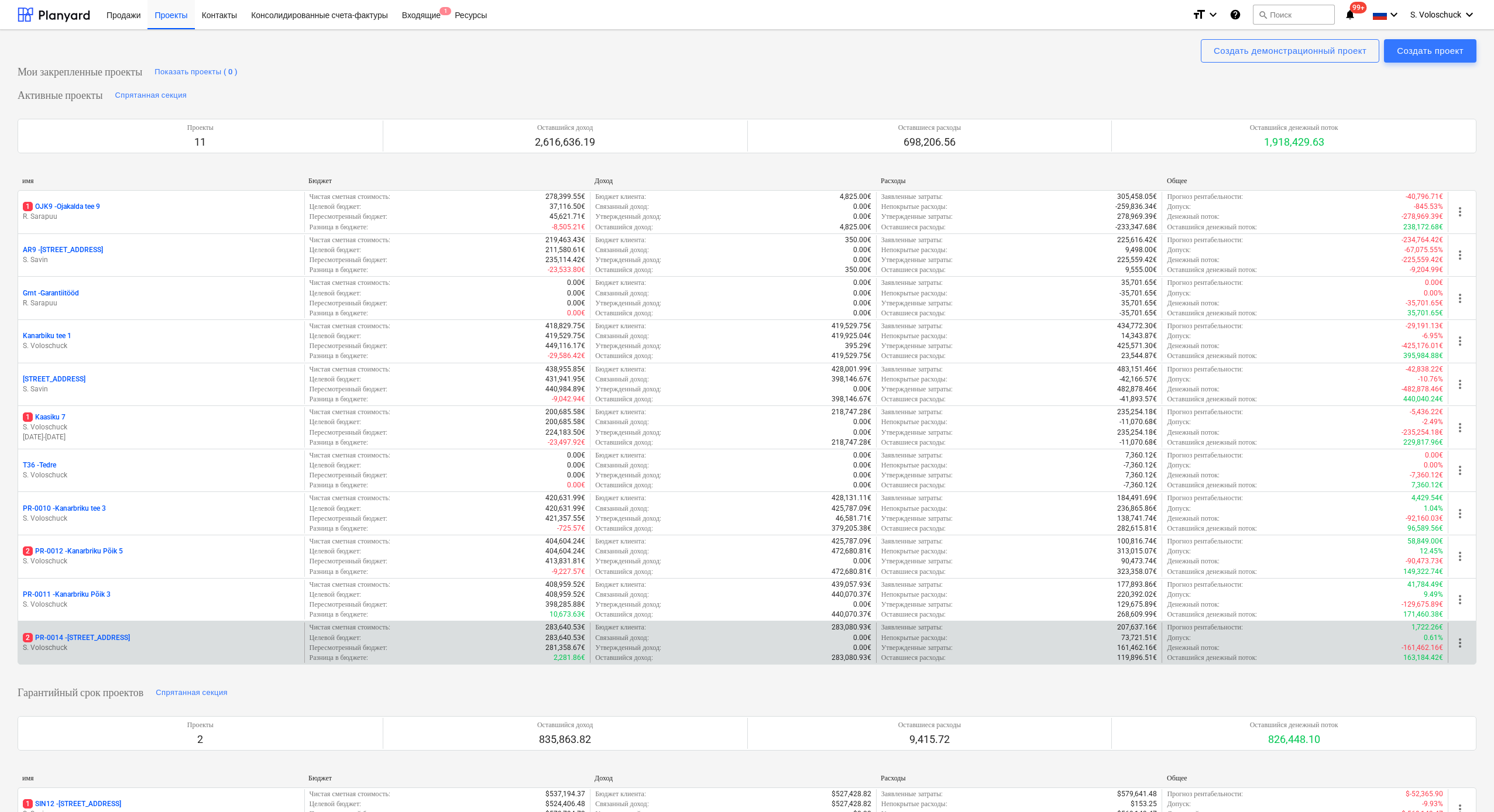
click at [115, 633] on div "2 PR-0014 - Luige tee 29" at bounding box center [161, 638] width 277 height 10
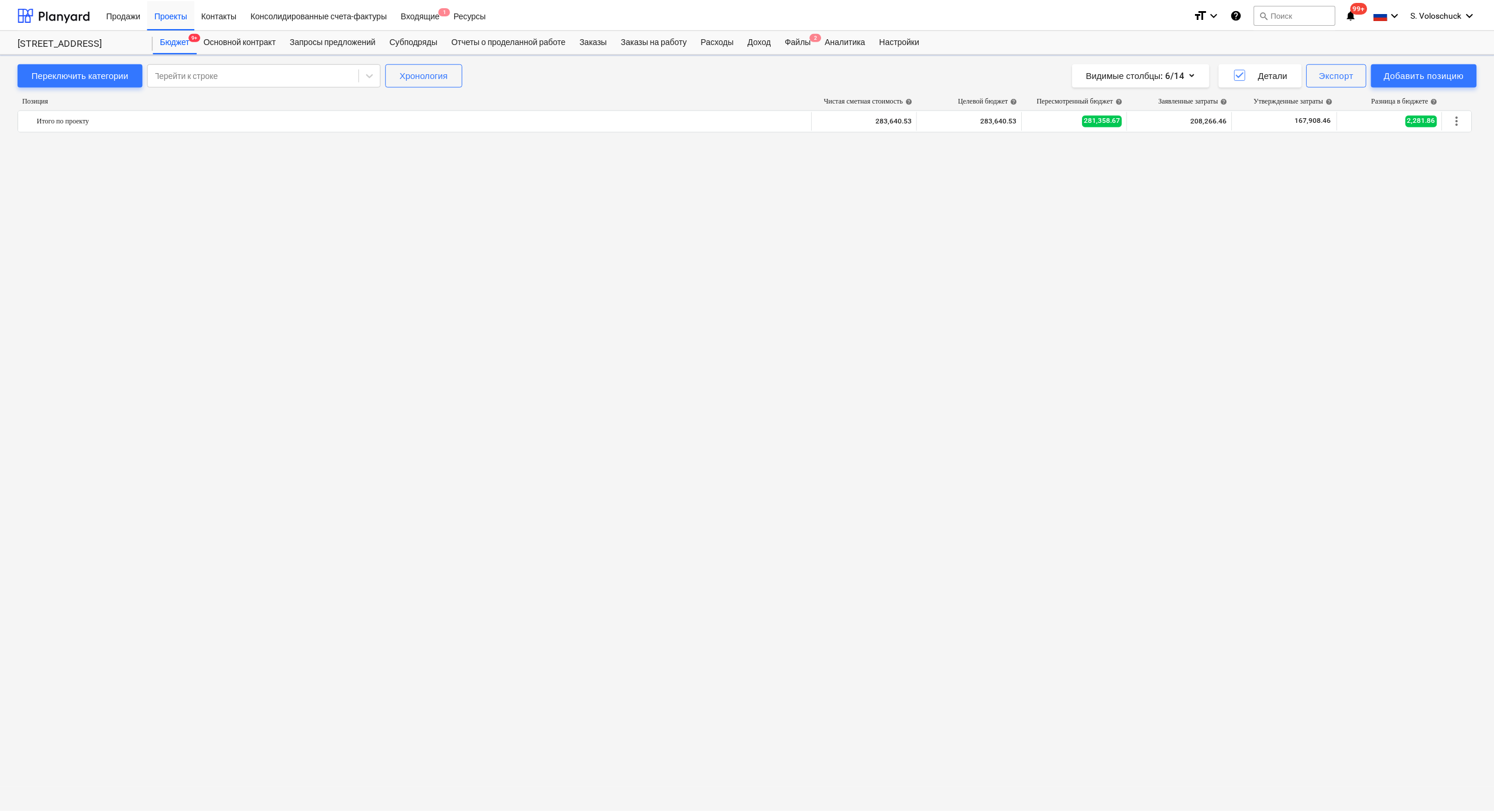
scroll to position [1672, 0]
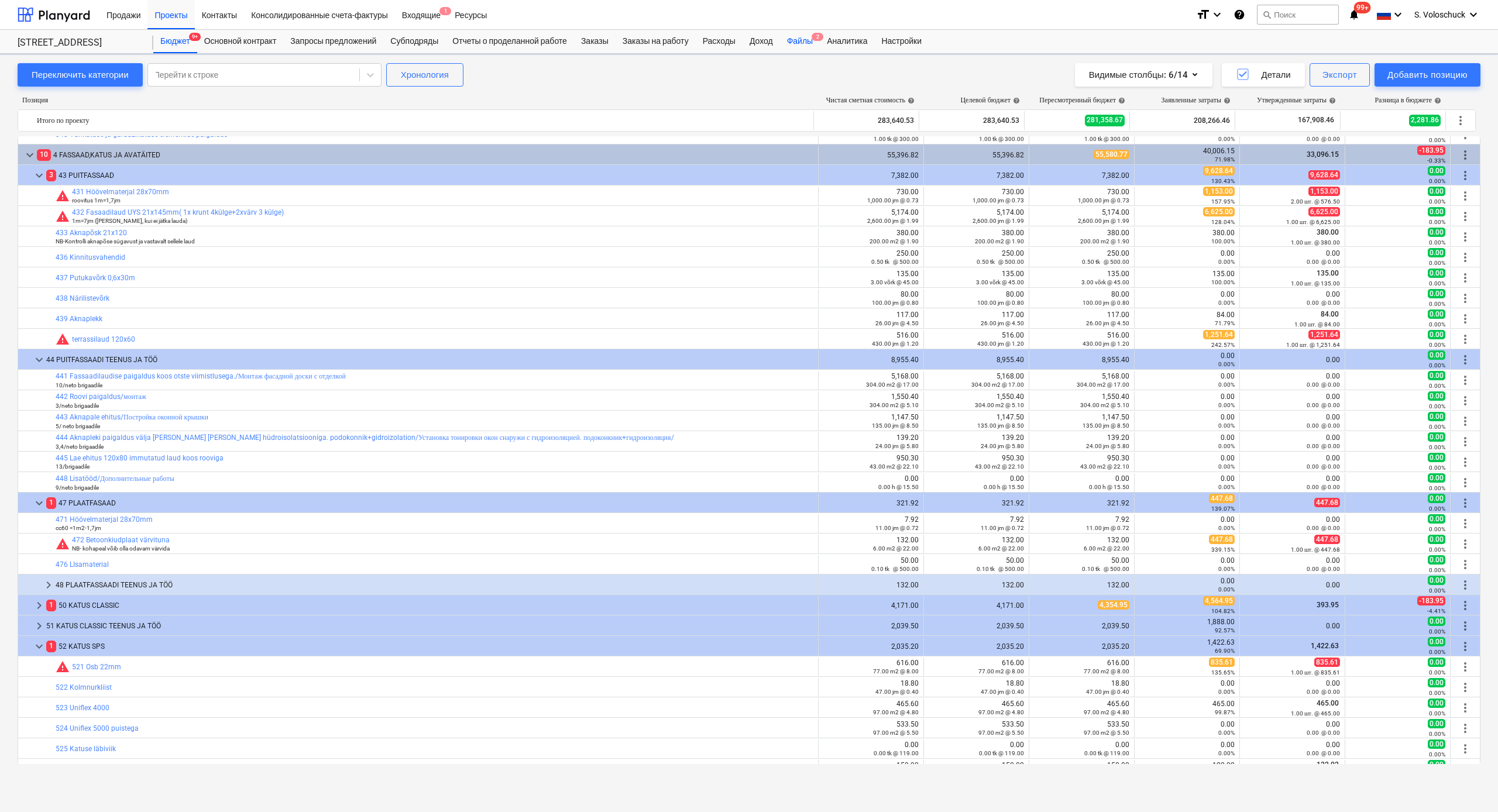
click at [818, 41] on div "Файлы 2" at bounding box center [799, 41] width 40 height 23
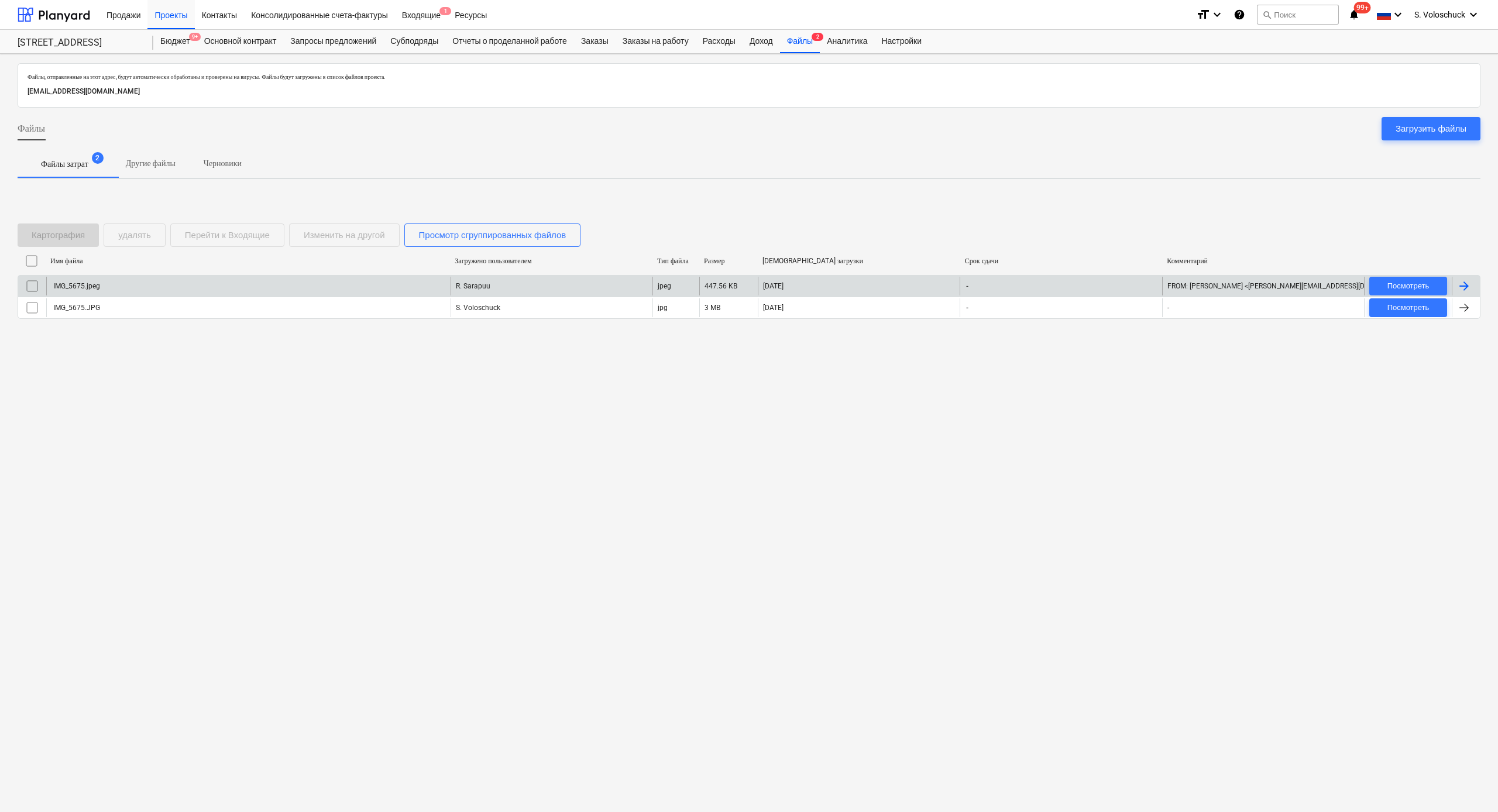
click at [521, 284] on div "R. Sarapuu" at bounding box center [551, 286] width 202 height 19
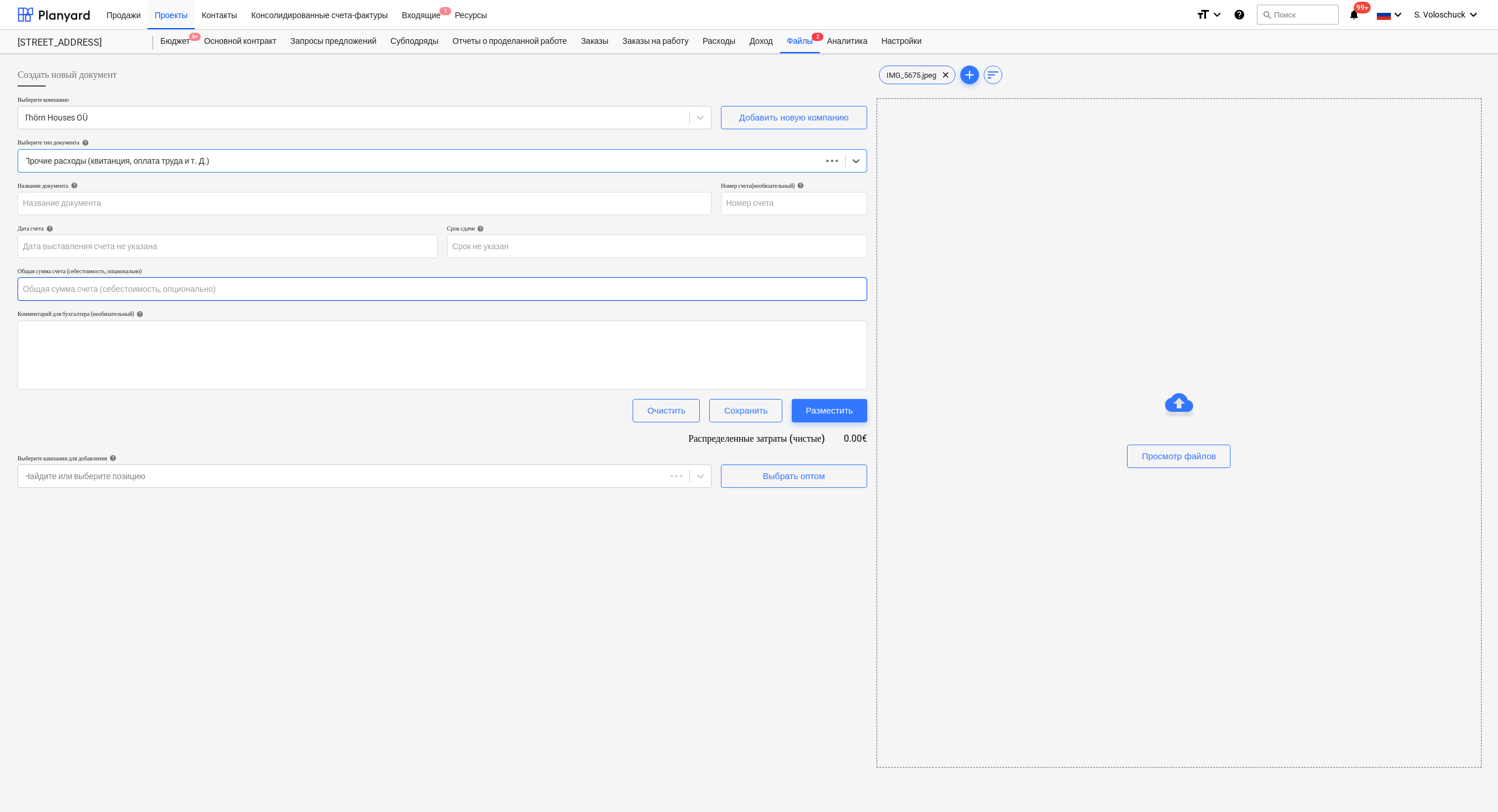
type input "IMG_5675.jpeg"
type input "0.00"
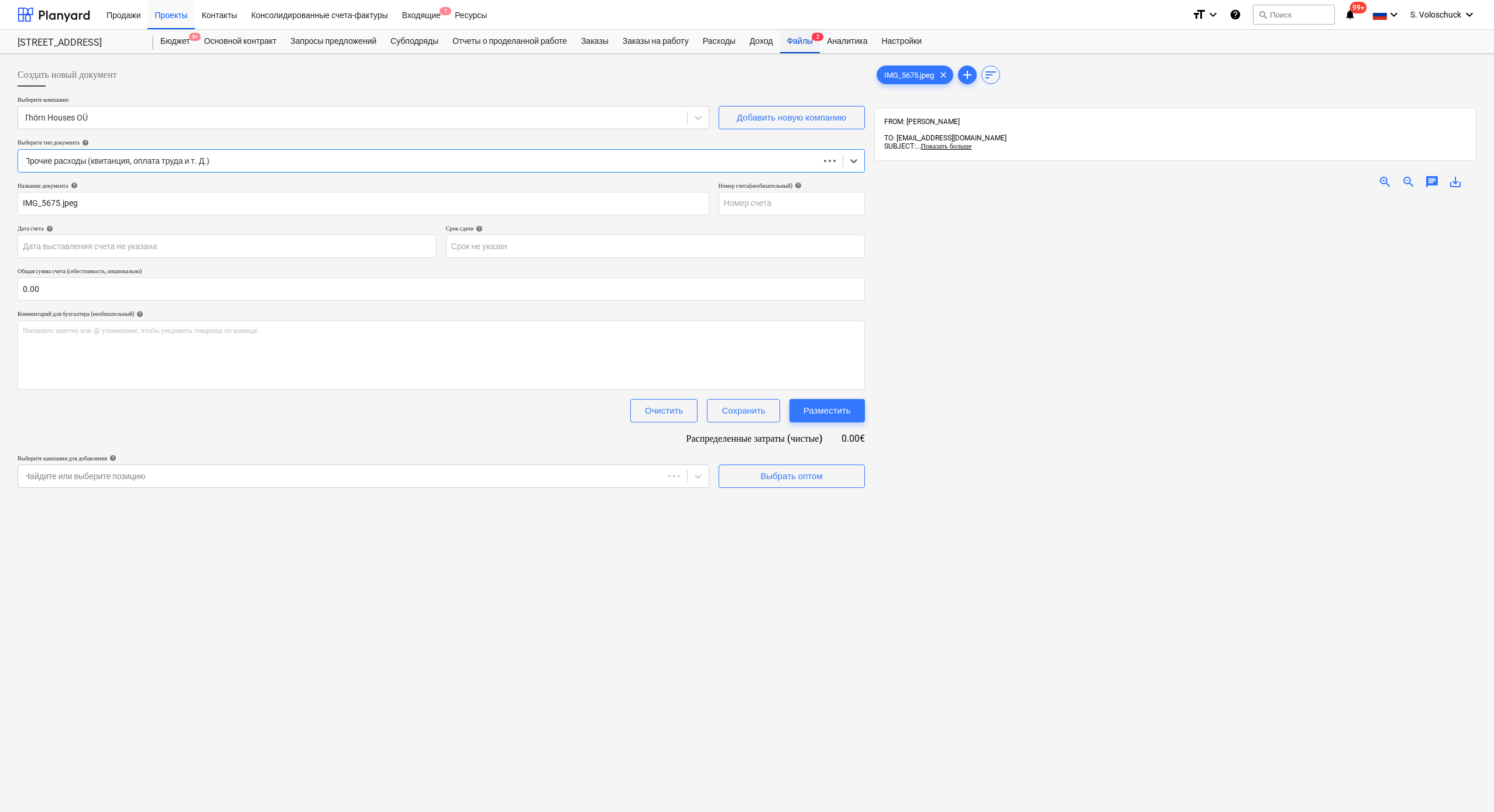
click at [820, 39] on div "Файлы 2" at bounding box center [799, 41] width 40 height 23
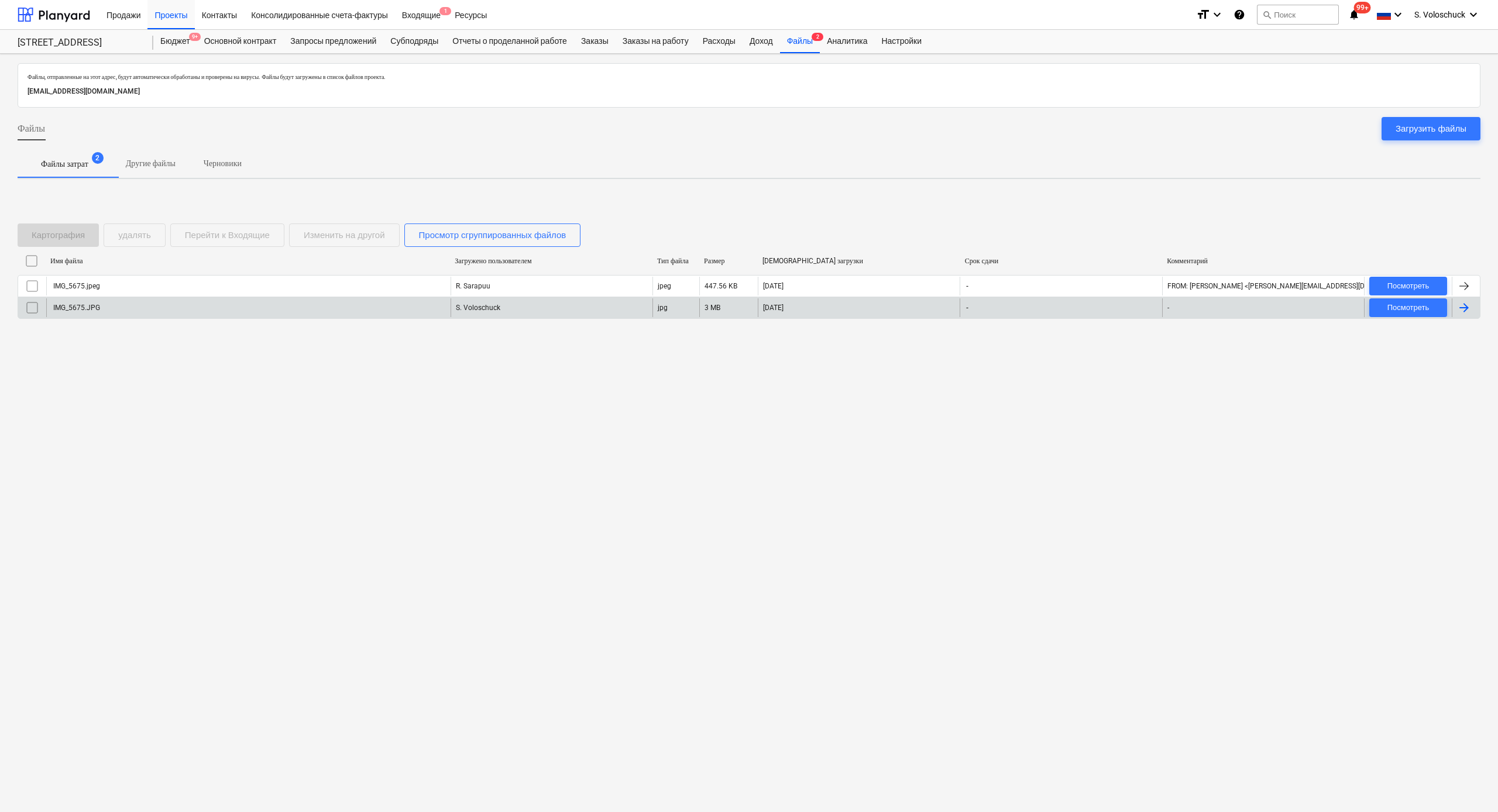
click at [589, 308] on div "S. Voloschuck" at bounding box center [551, 308] width 202 height 19
